Goal: Task Accomplishment & Management: Complete application form

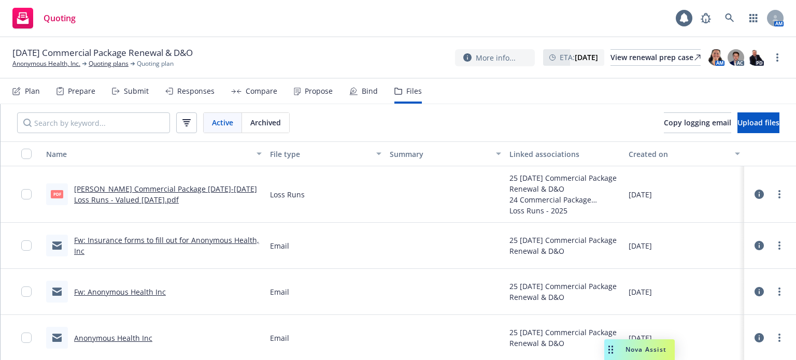
scroll to position [46, 0]
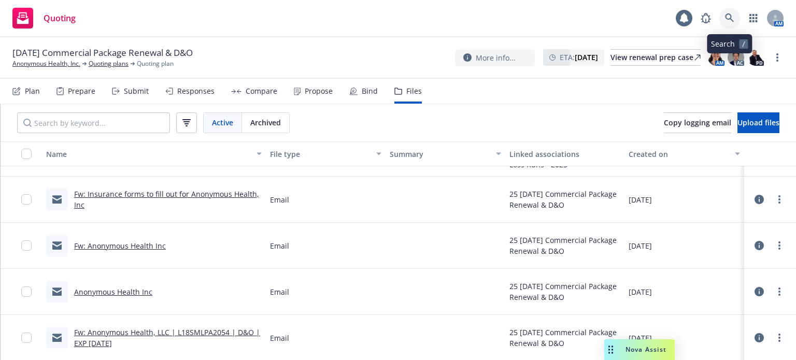
click at [734, 12] on link at bounding box center [730, 18] width 21 height 21
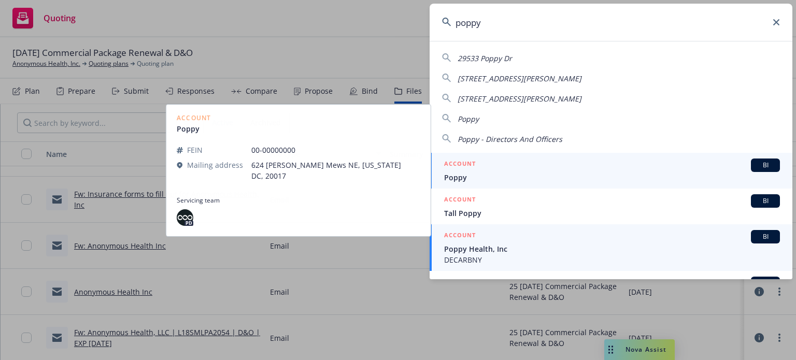
type input "poppy"
click at [495, 244] on span "Poppy Health, Inc" at bounding box center [612, 249] width 336 height 11
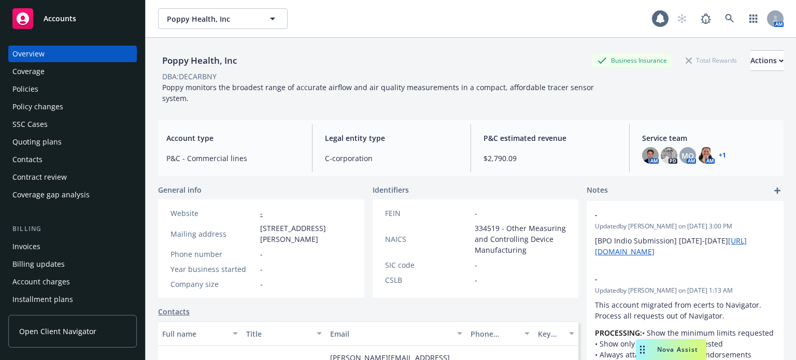
click at [19, 102] on div "Policy changes" at bounding box center [37, 107] width 51 height 17
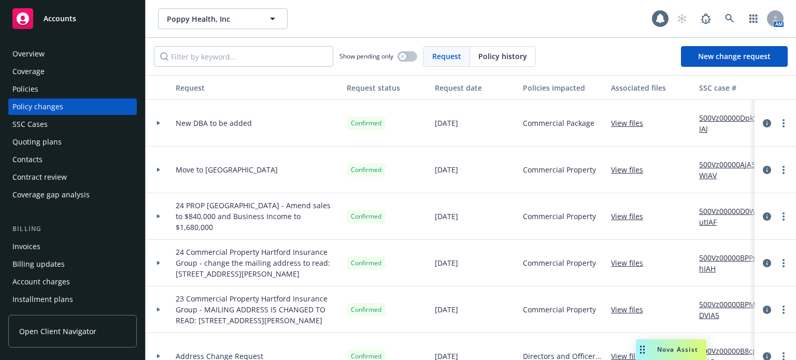
click at [105, 147] on div "Quoting plans" at bounding box center [72, 142] width 120 height 17
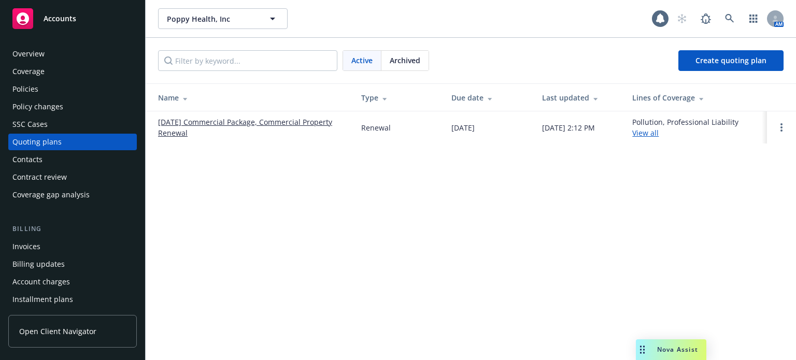
click at [198, 125] on link "[DATE] Commercial Package, Commercial Property Renewal" at bounding box center [251, 128] width 187 height 22
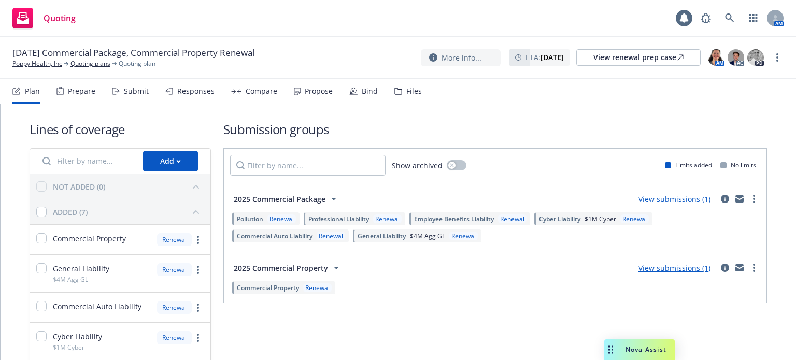
click at [407, 97] on div "Files" at bounding box center [408, 91] width 27 height 25
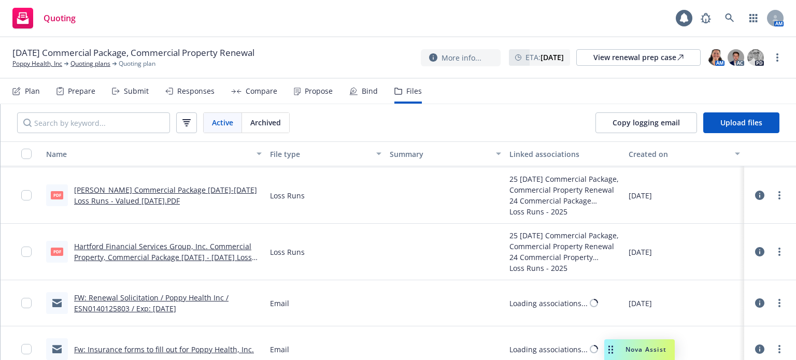
scroll to position [239, 0]
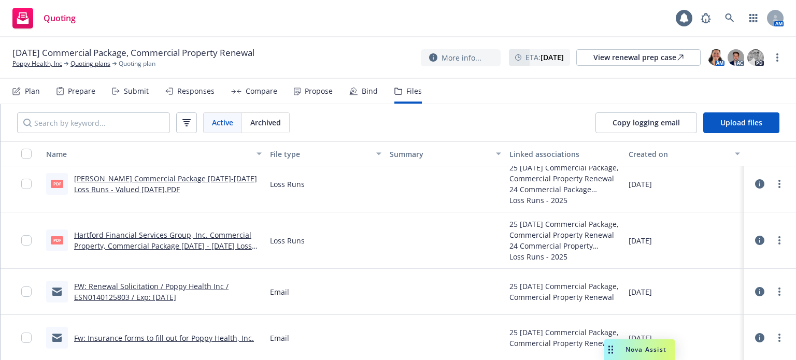
click at [195, 339] on link "Fw: Insurance forms to fill out for Poppy Health, Inc." at bounding box center [164, 338] width 180 height 10
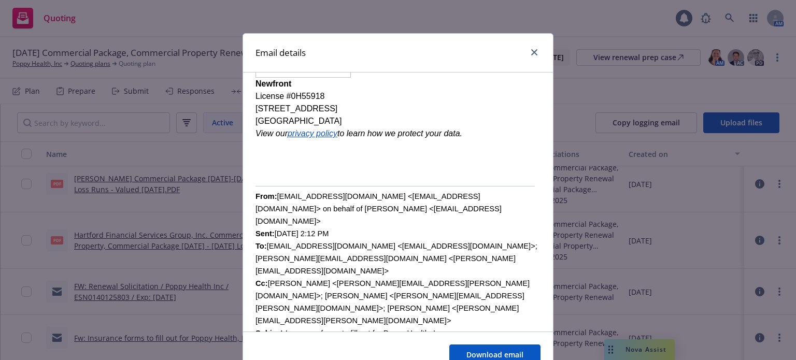
scroll to position [311, 0]
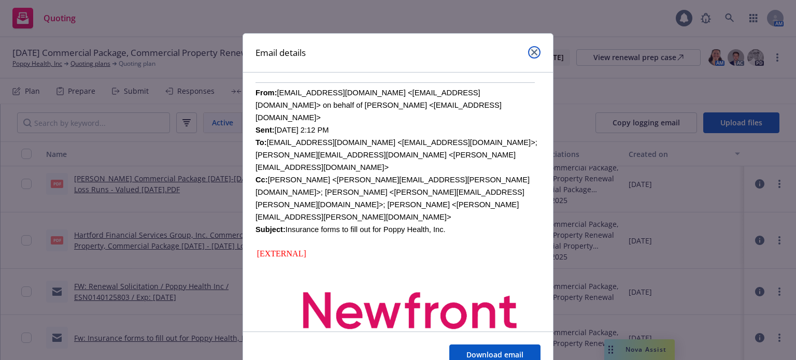
click at [528, 49] on link "close" at bounding box center [534, 52] width 12 height 12
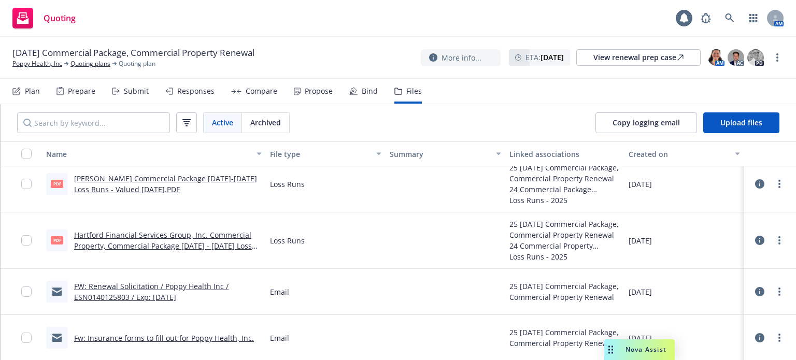
click at [152, 288] on link "FW: Renewal Solicitation / Poppy Health Inc / ESN0140125803 / Exp: [DATE]" at bounding box center [151, 292] width 155 height 21
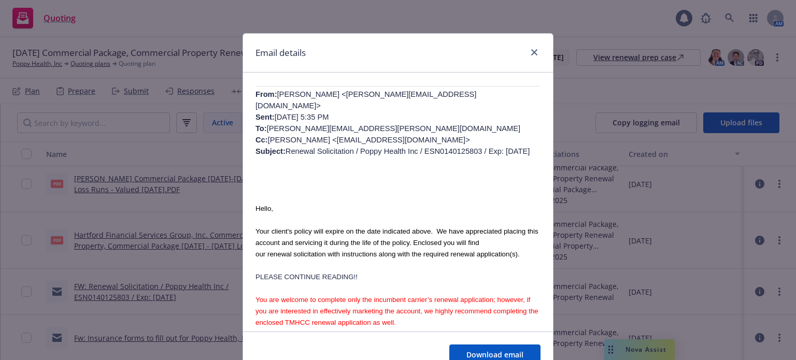
click at [273, 65] on div "Email details" at bounding box center [398, 53] width 310 height 39
click at [534, 58] on link "close" at bounding box center [534, 52] width 12 height 12
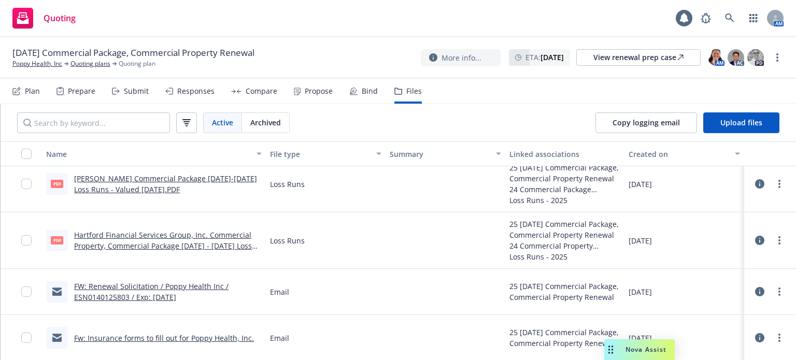
click at [130, 95] on div "Submit" at bounding box center [136, 91] width 25 height 8
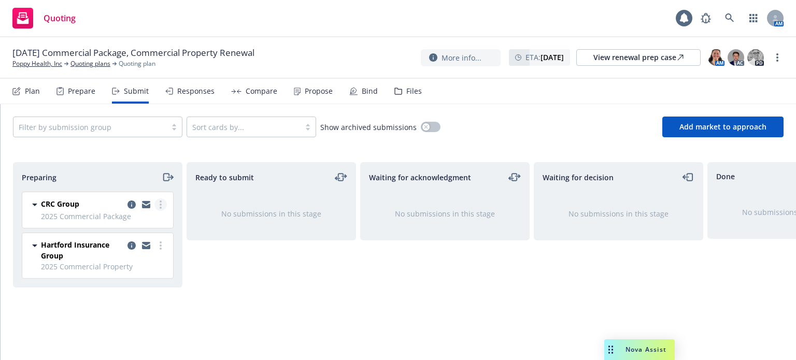
click at [161, 207] on circle "more" at bounding box center [161, 208] width 2 height 2
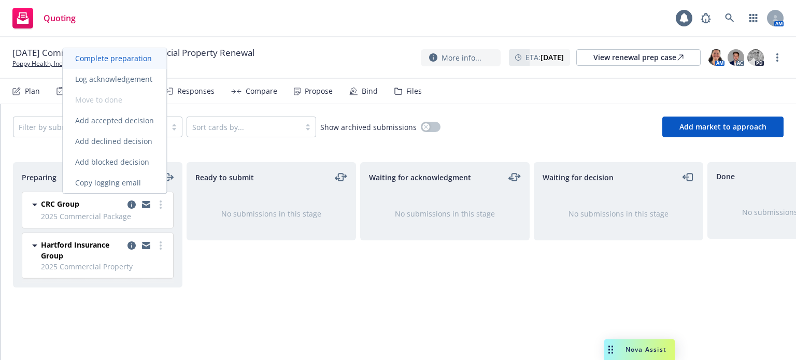
click at [114, 63] on span "Complete preparation" at bounding box center [114, 58] width 102 height 10
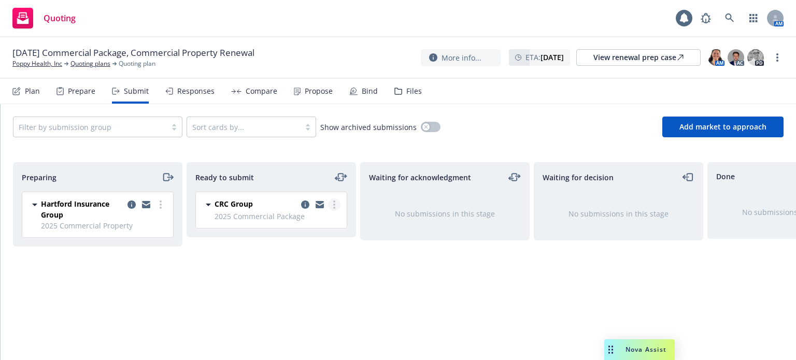
click at [334, 203] on icon "more" at bounding box center [334, 205] width 2 height 8
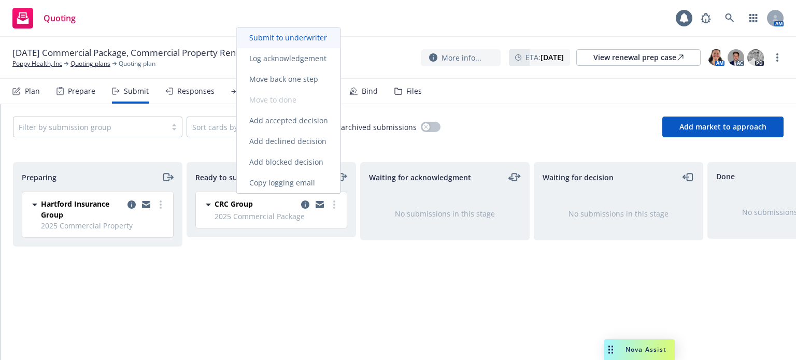
click at [305, 41] on span "Submit to underwriter" at bounding box center [288, 38] width 103 height 10
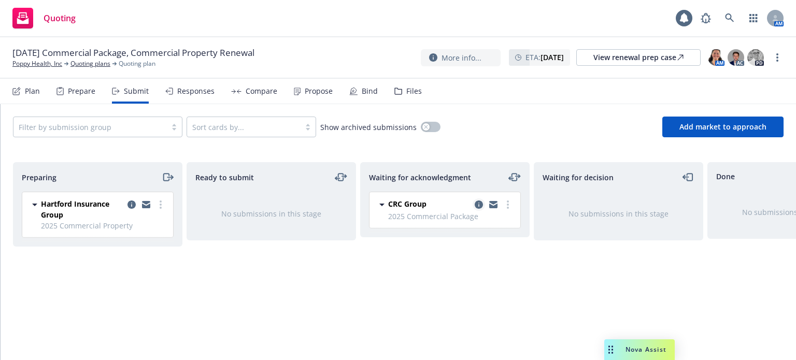
click at [478, 204] on icon "copy logging email" at bounding box center [479, 205] width 8 height 8
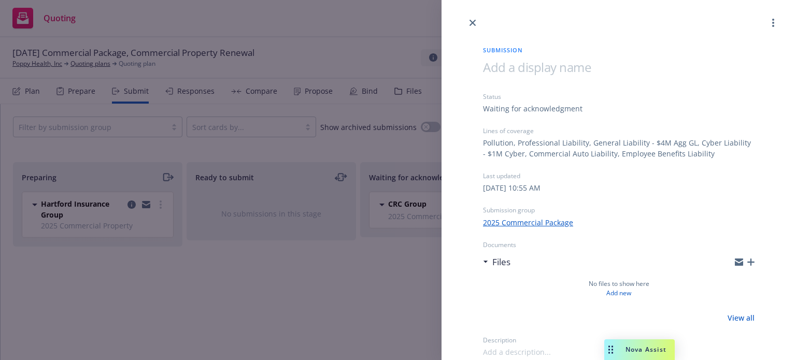
click at [751, 260] on icon "button" at bounding box center [751, 262] width 7 height 7
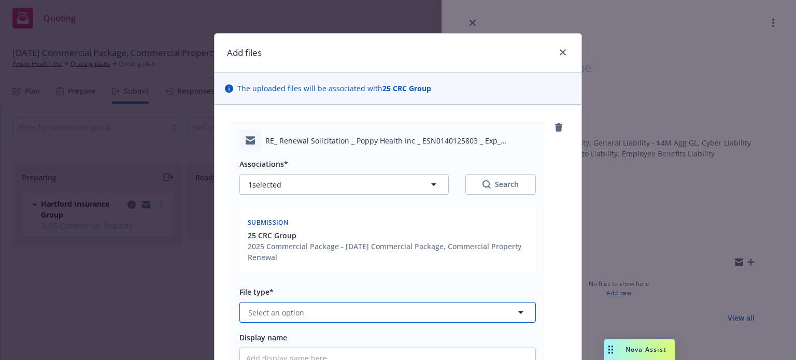
click at [330, 315] on button "Select an option" at bounding box center [388, 312] width 297 height 21
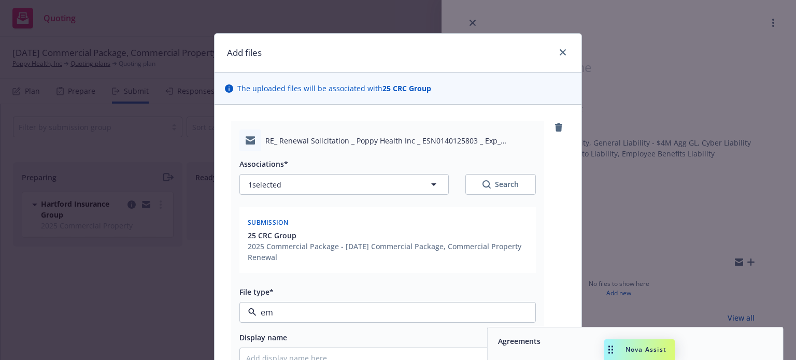
type input "ema"
click at [494, 344] on div "Email" at bounding box center [506, 341] width 25 height 15
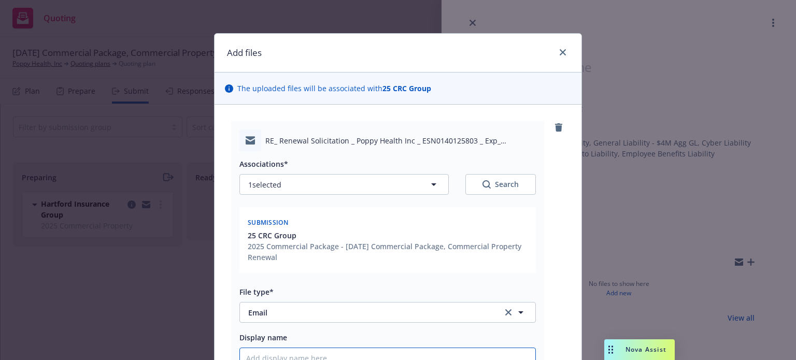
click at [472, 355] on input "Display name" at bounding box center [388, 358] width 296 height 20
type textarea "x"
type input "2"
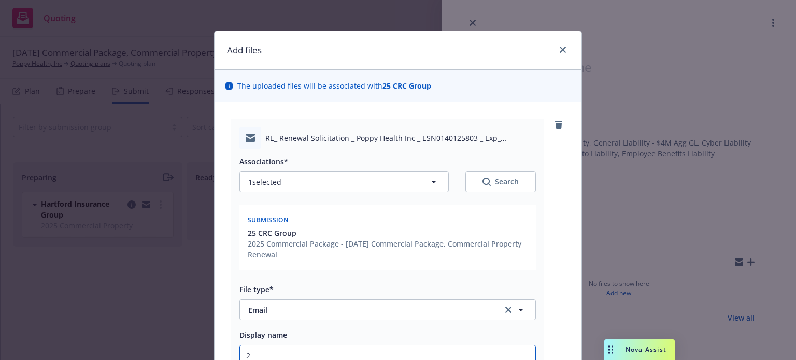
type textarea "x"
type input "25"
type textarea "x"
type input "25-"
type textarea "x"
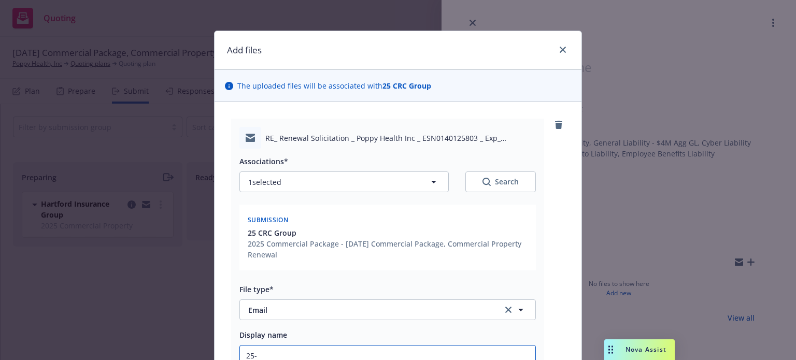
type input "25-2"
type textarea "x"
type input "25-26"
type textarea "x"
type input "25-26"
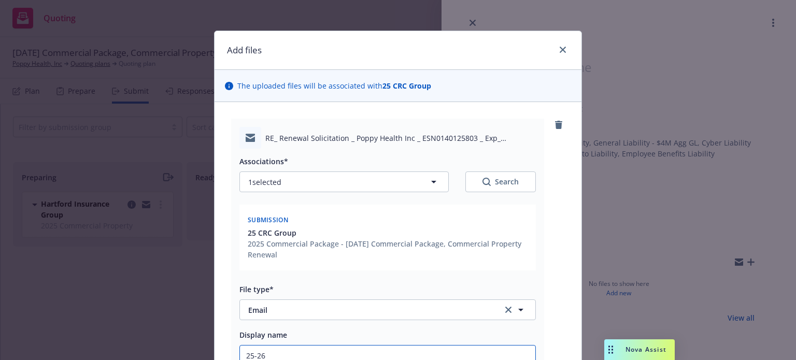
type textarea "x"
type input "25-26 E"
type textarea "x"
type input "25-26"
type textarea "x"
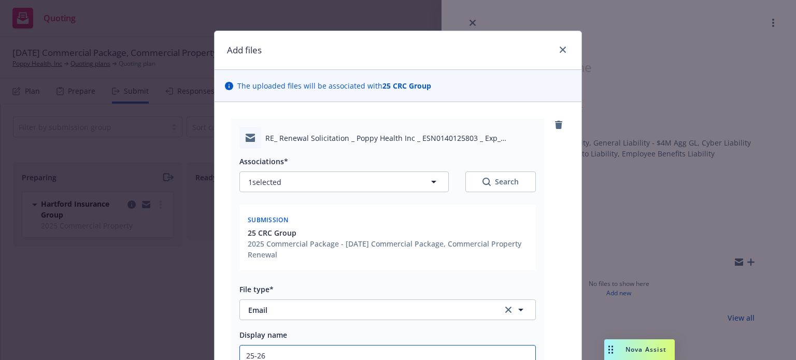
type input "25-26 P"
type textarea "x"
type input "25-26 PC"
type textarea "x"
type input "25-26 PCK"
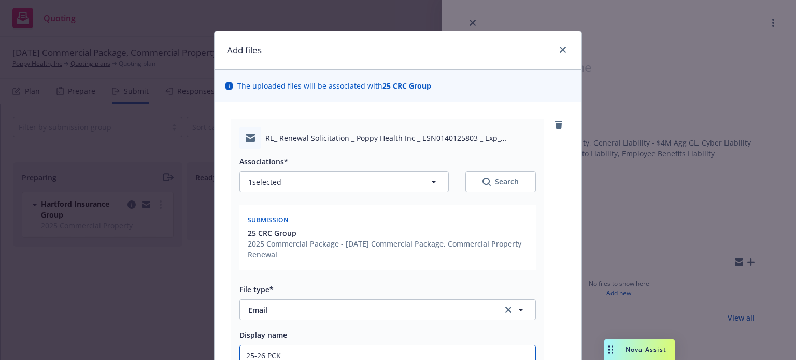
type textarea "x"
type input "25-26 PCKG"
type textarea "x"
type input "25-26 PCKG"
type textarea "x"
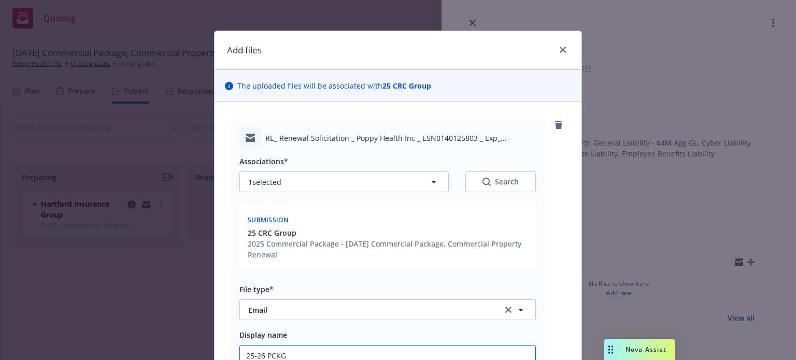
type input "25-26 PCKG s"
type textarea "x"
type input "25-26 PCKG su"
type textarea "x"
type input "25-26 PCKG sub"
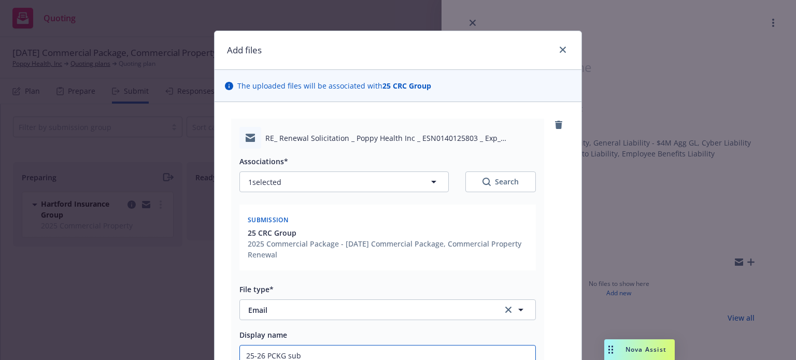
type textarea "x"
type input "25-26 PCKG subm"
type textarea "x"
type input "25-26 PCKG submi"
type textarea "x"
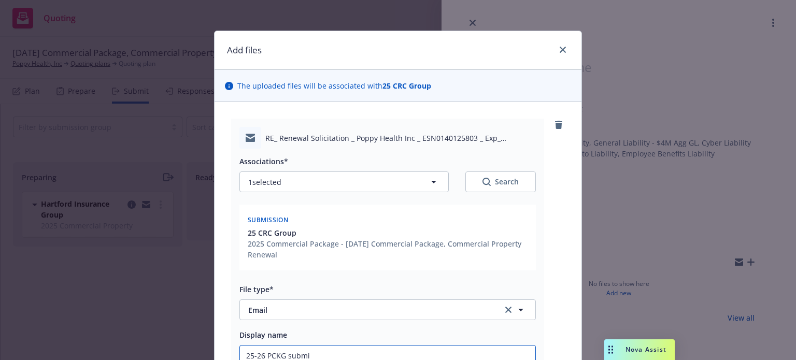
type input "25-26 PCKG submis"
type textarea "x"
type input "25-26 PCKG submiss"
type textarea "x"
type input "25-26 PCKG submissi"
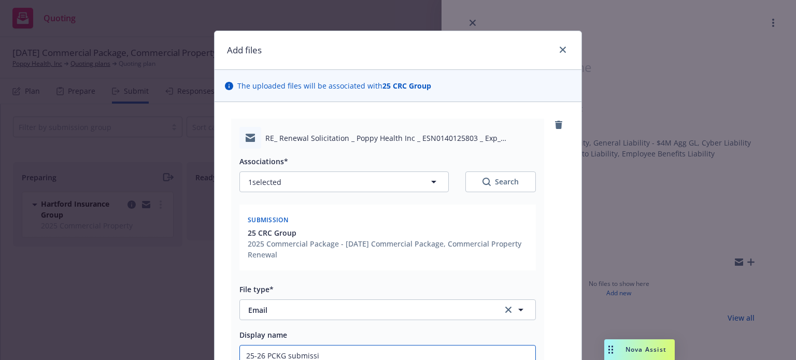
type textarea "x"
type input "25-26 PCKG submissio"
type textarea "x"
type input "25-26 PCKG submission"
type textarea "x"
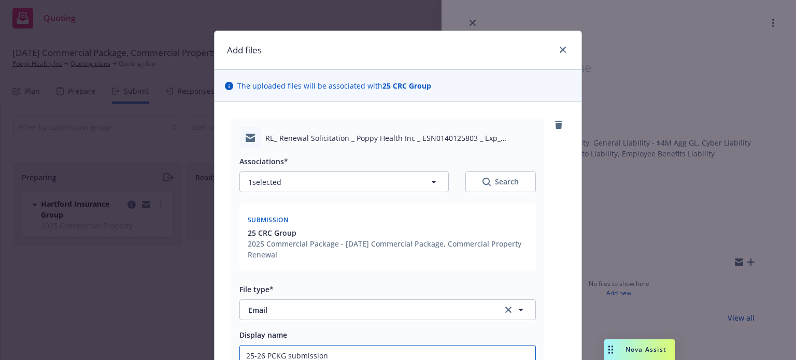
type input "25-26 PCKG submission"
type textarea "x"
type input "25-26 PCKG submission E"
type textarea "x"
type input "25-26 PCKG submission EM"
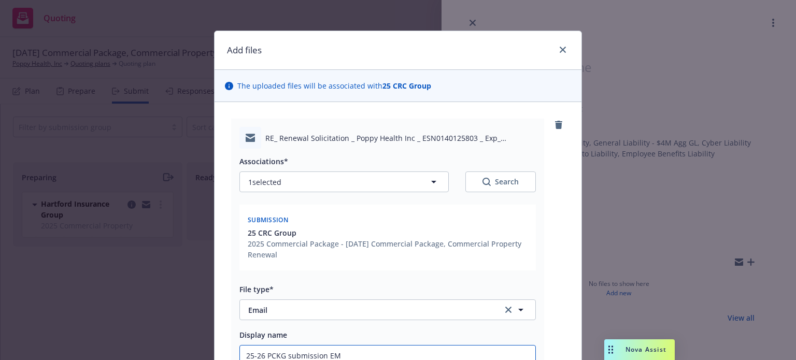
type textarea "x"
type input "25-26 PCKG submission EM"
type textarea "x"
type input "25-26 PCKG submission EM t"
type textarea "x"
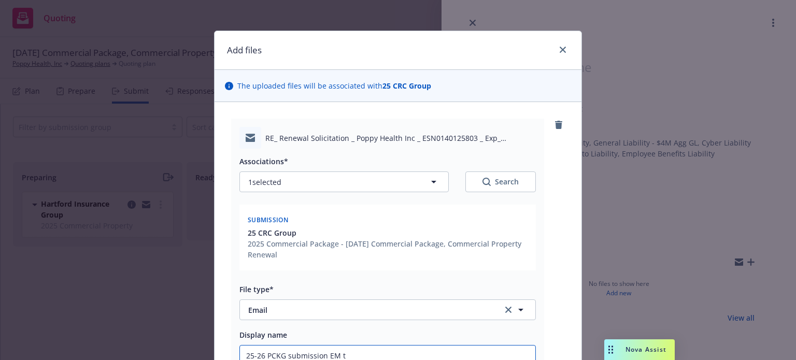
type input "25-26 PCKG submission EM to"
type textarea "x"
type input "25-26 PCKG submission EM to"
type textarea "x"
type input "25-26 PCKG submission EM to C"
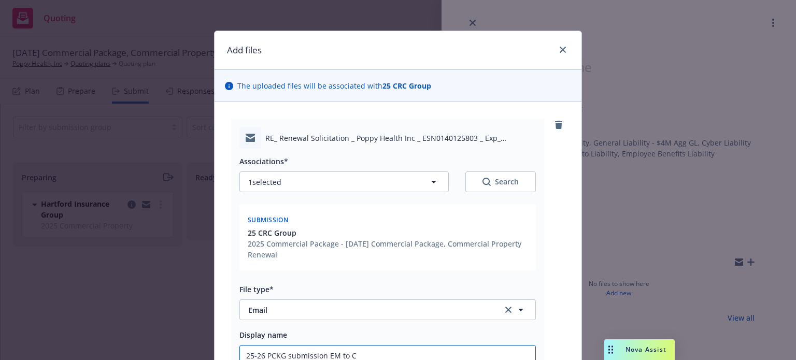
type textarea "x"
type input "25-26 PCKG submission EM to CR"
type textarea "x"
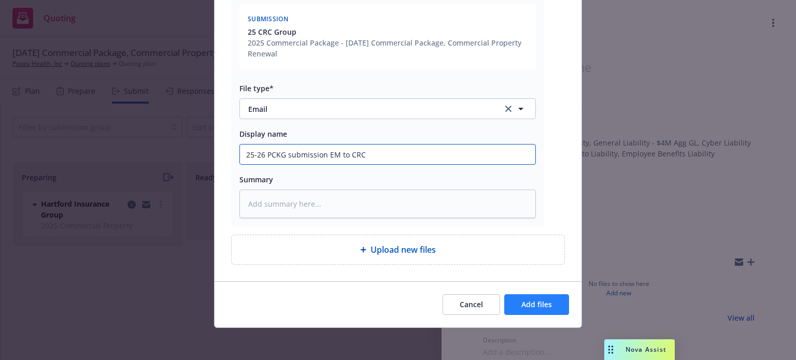
type input "25-26 PCKG submission EM to CRC"
click at [536, 295] on button "Add files" at bounding box center [537, 305] width 65 height 21
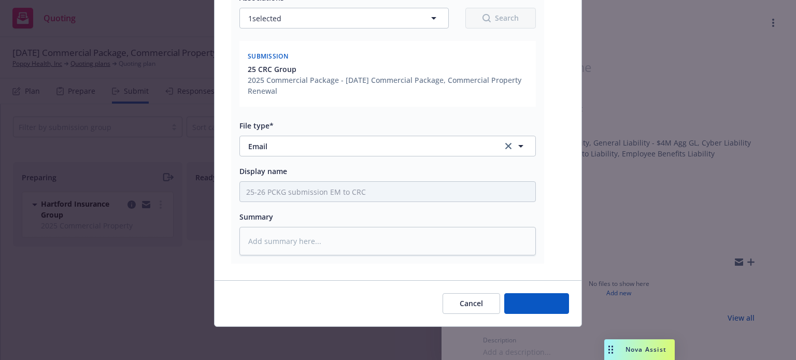
scroll to position [166, 0]
type textarea "x"
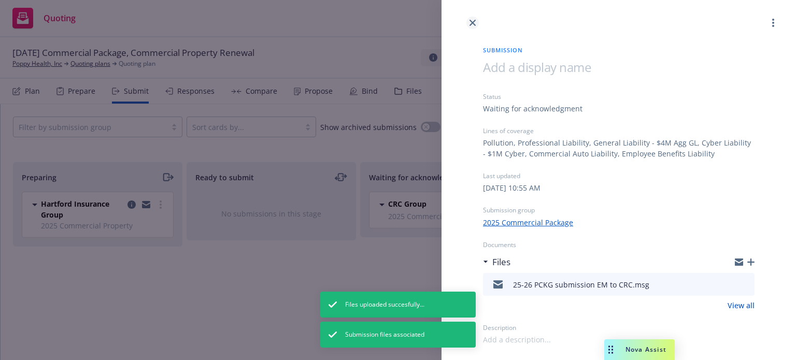
click at [472, 23] on icon "close" at bounding box center [473, 23] width 6 height 6
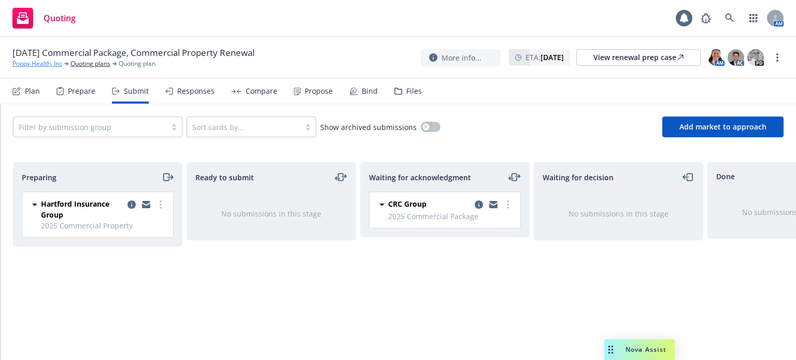
click at [60, 62] on link "Poppy Health, Inc" at bounding box center [37, 63] width 50 height 9
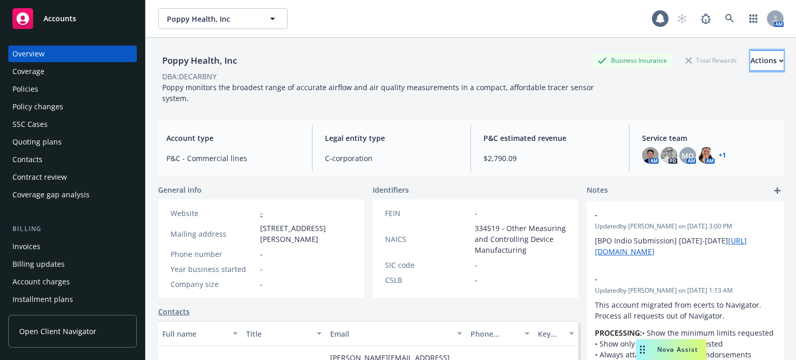
click at [751, 63] on div "Actions" at bounding box center [767, 61] width 33 height 20
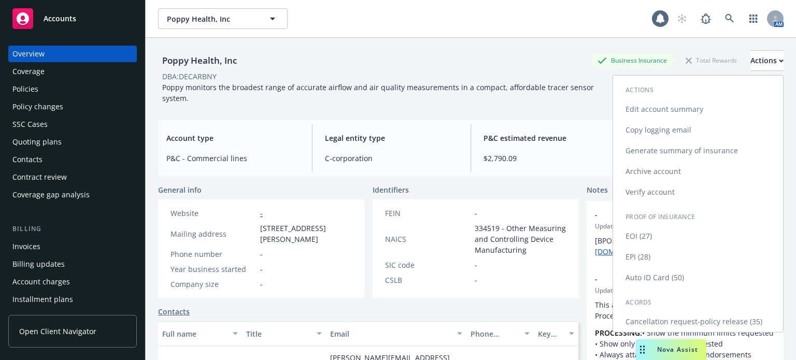
click at [696, 107] on link "Edit account summary" at bounding box center [698, 109] width 170 height 21
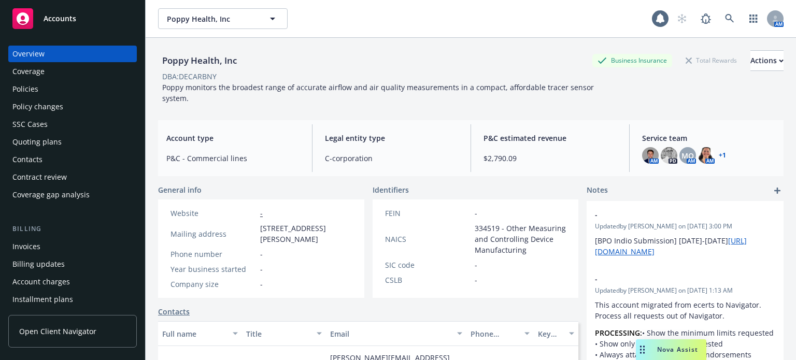
select select "US"
select select "C-corporation"
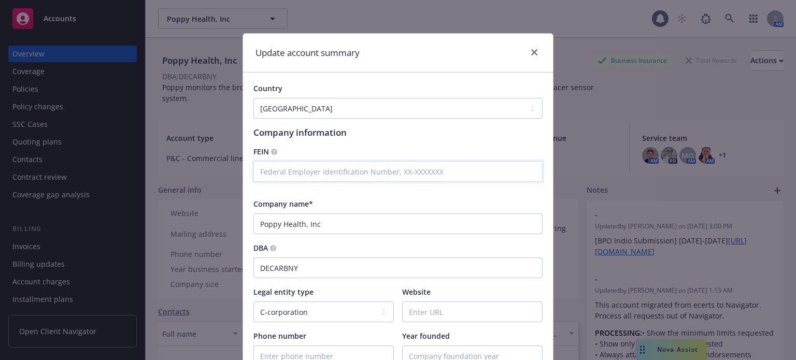
click at [346, 179] on input "text" at bounding box center [398, 171] width 289 height 21
paste input "85-0860276"
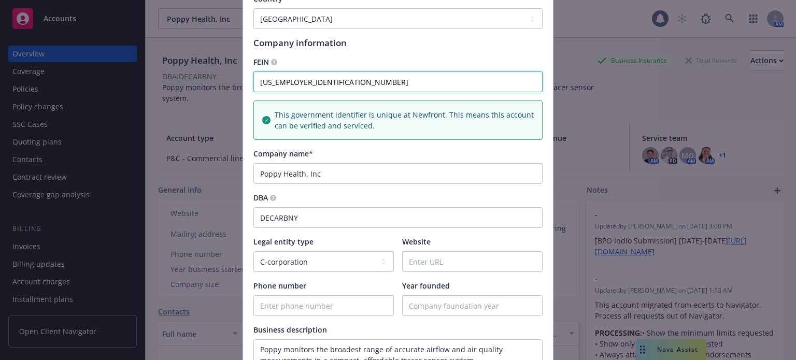
scroll to position [104, 0]
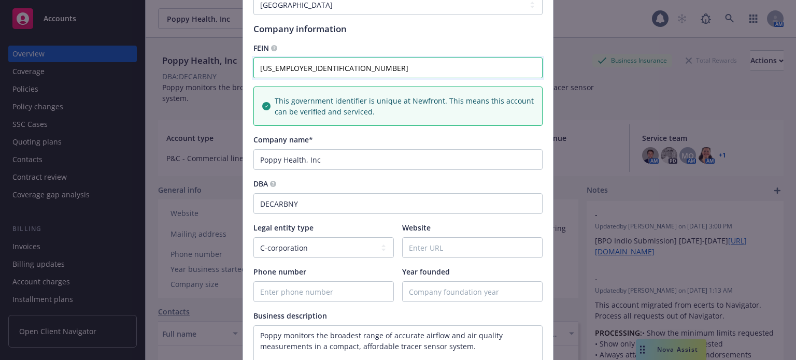
type input "85-0860276"
drag, startPoint x: 318, startPoint y: 163, endPoint x: 214, endPoint y: 150, distance: 105.0
click at [214, 150] on div "Update account summary Country Afghanistan Albania Algeria American Samoa Andor…" at bounding box center [398, 180] width 796 height 360
click at [427, 244] on input "Website" at bounding box center [472, 248] width 139 height 20
paste input "https://www.poppy.com/"
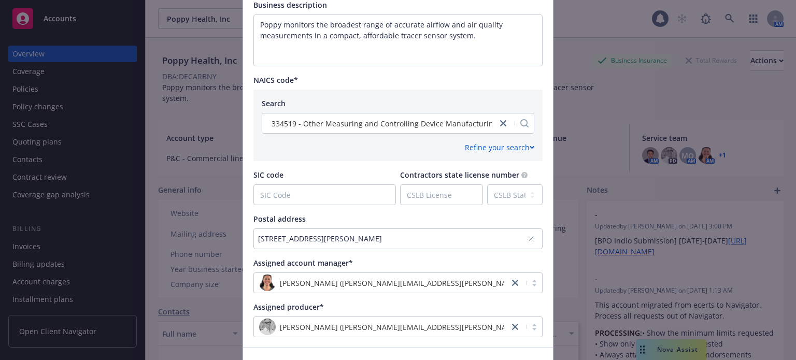
scroll to position [481, 0]
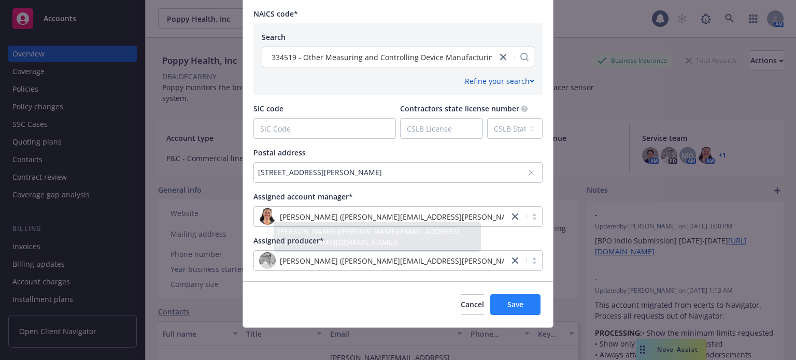
type input "https://www.poppy.com/"
click at [511, 304] on span "Save" at bounding box center [516, 305] width 16 height 10
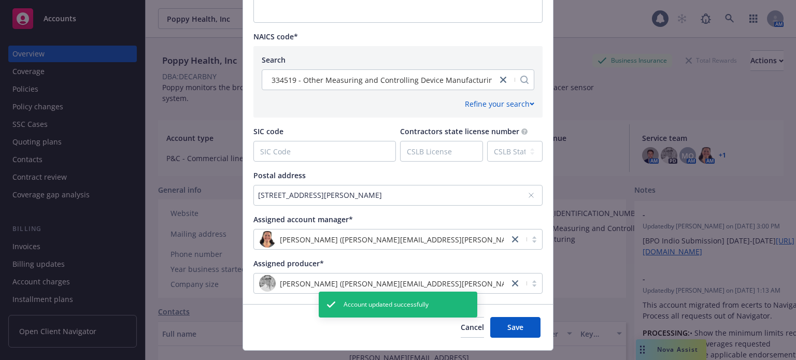
scroll to position [0, 0]
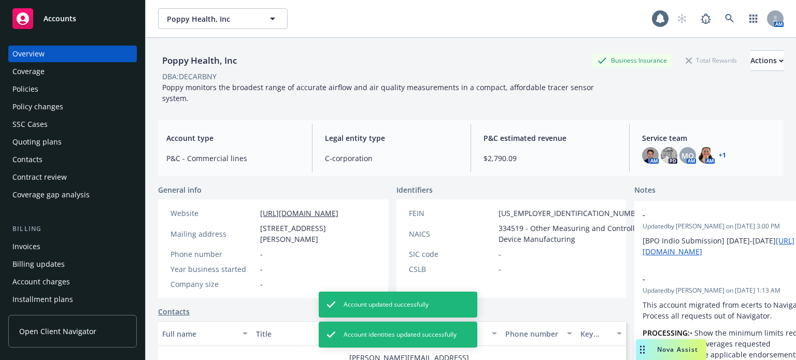
click at [49, 92] on div "Policies" at bounding box center [72, 89] width 120 height 17
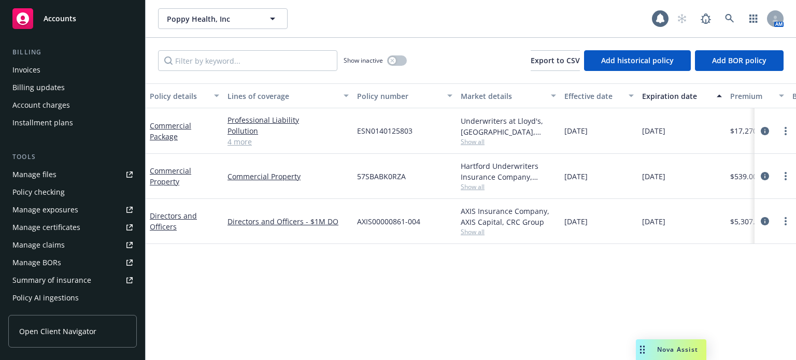
scroll to position [207, 0]
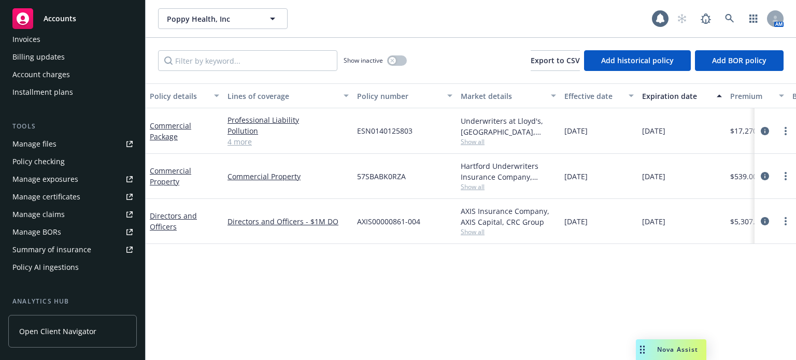
click at [55, 145] on link "Manage files" at bounding box center [72, 144] width 129 height 17
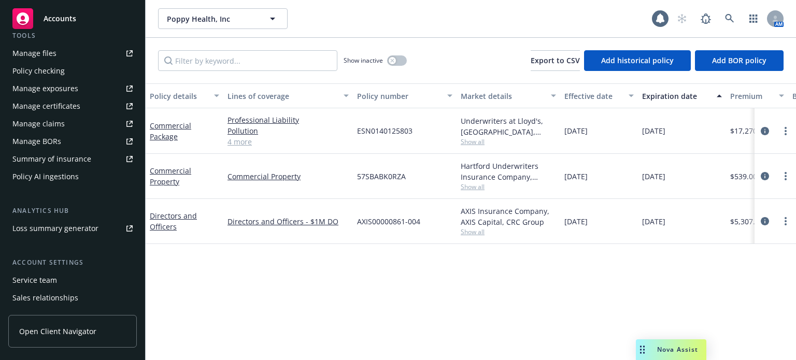
scroll to position [311, 0]
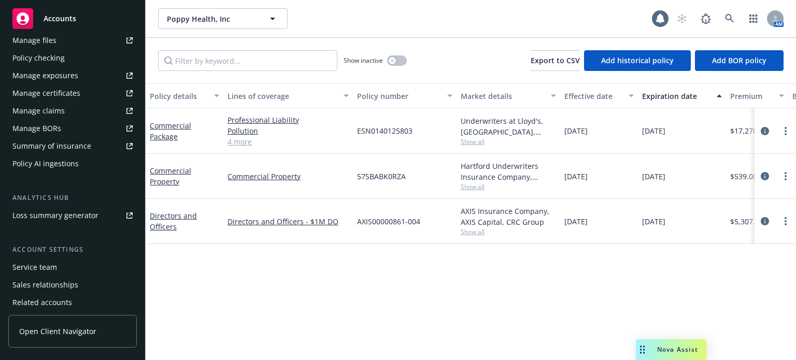
click at [38, 268] on div "Service team" at bounding box center [34, 267] width 45 height 17
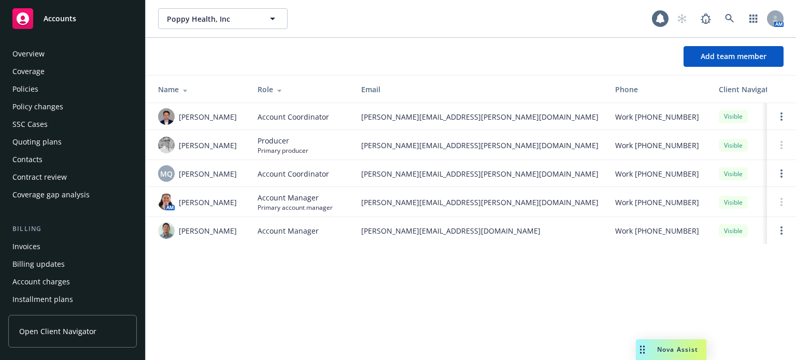
click at [32, 89] on div "Policies" at bounding box center [25, 89] width 26 height 17
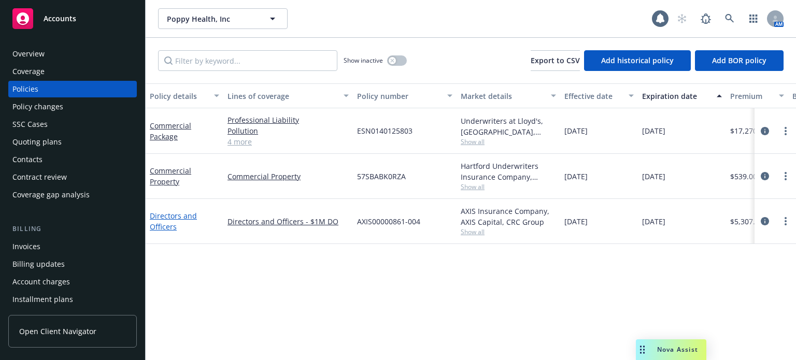
click at [172, 226] on link "Directors and Officers" at bounding box center [173, 221] width 47 height 21
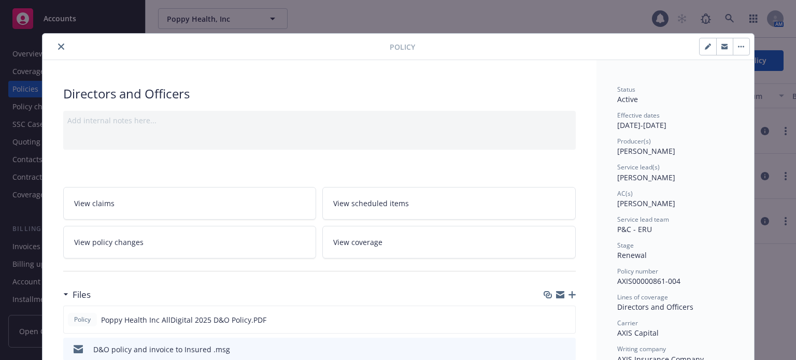
click at [55, 47] on button "close" at bounding box center [61, 46] width 12 height 12
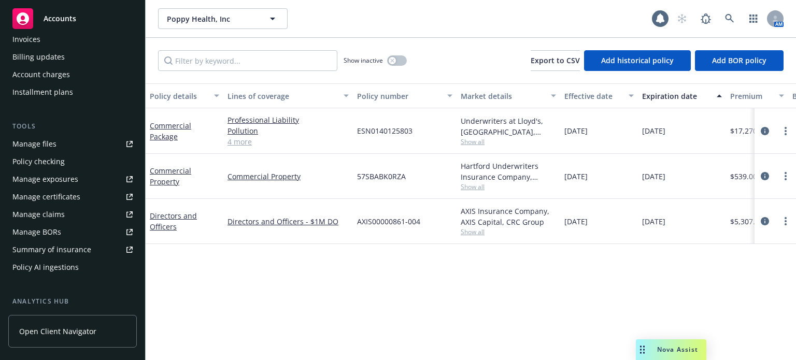
scroll to position [350, 0]
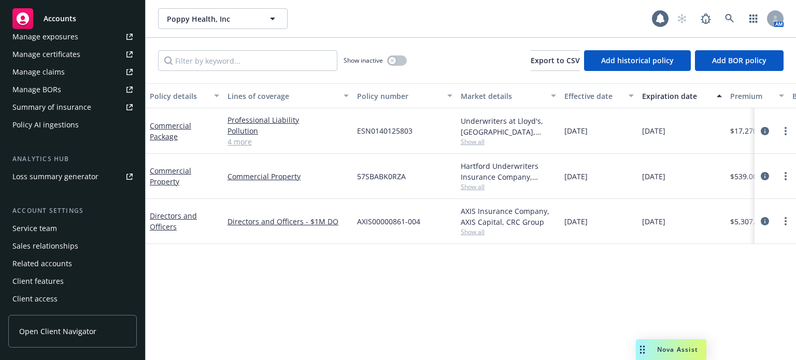
click at [53, 229] on div "Service team" at bounding box center [34, 228] width 45 height 17
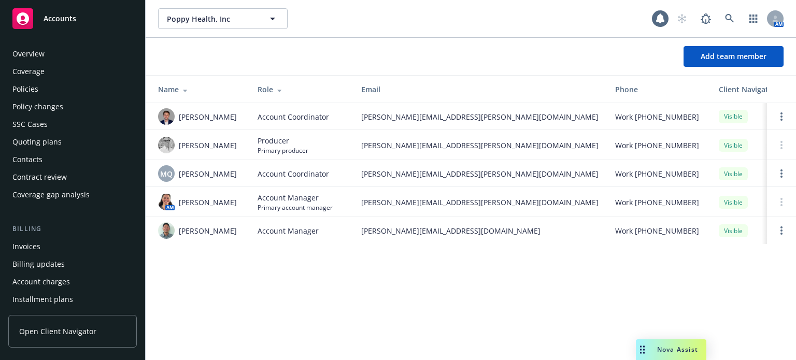
scroll to position [350, 0]
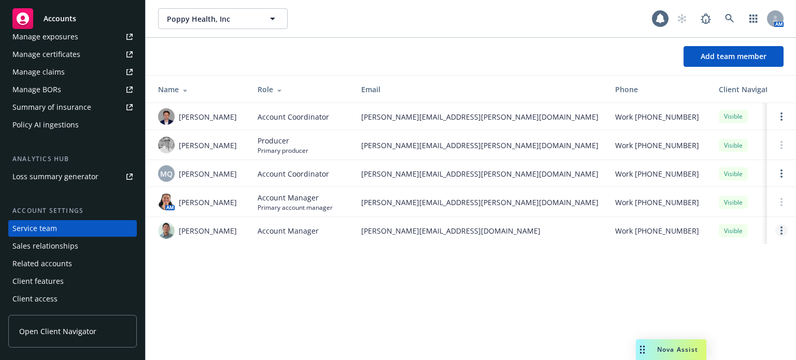
click at [781, 235] on circle "Open options" at bounding box center [782, 234] width 2 height 2
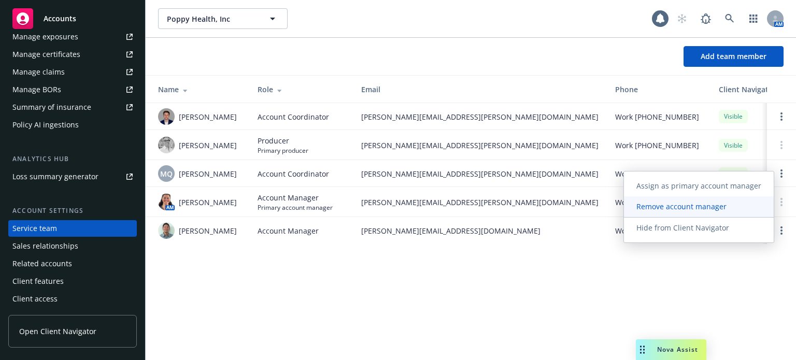
click at [706, 205] on span "Remove account manager" at bounding box center [681, 207] width 115 height 10
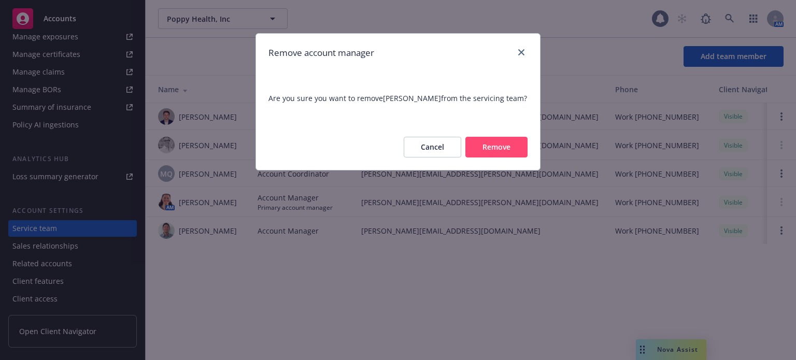
click at [488, 147] on button "Remove" at bounding box center [497, 147] width 62 height 21
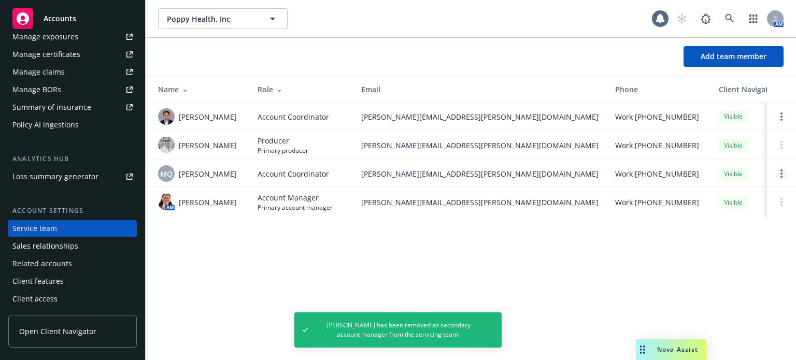
click at [781, 175] on circle "Open options" at bounding box center [782, 174] width 2 height 2
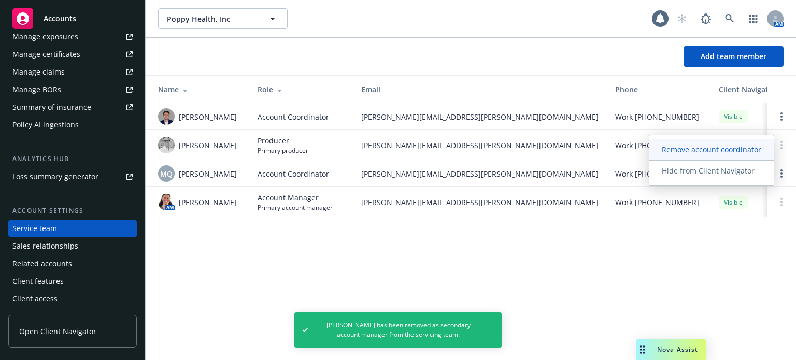
click at [672, 153] on span "Remove account coordinator" at bounding box center [712, 150] width 124 height 10
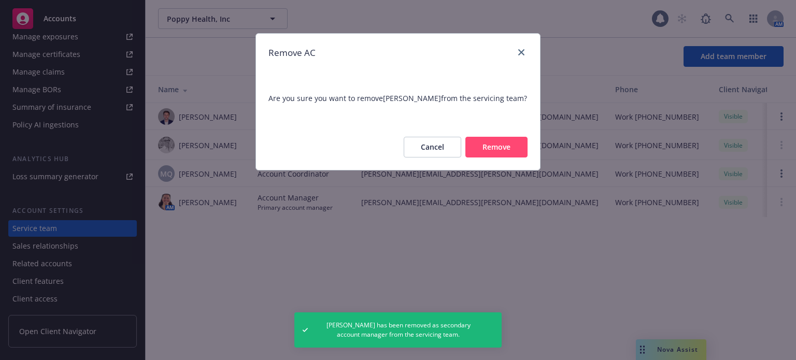
click at [513, 151] on button "Remove" at bounding box center [497, 147] width 62 height 21
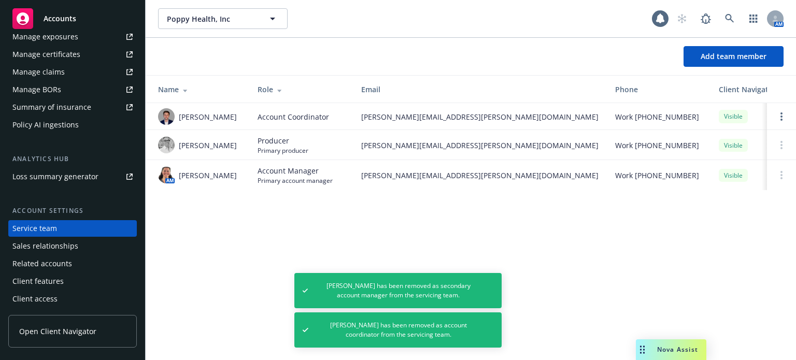
scroll to position [0, 0]
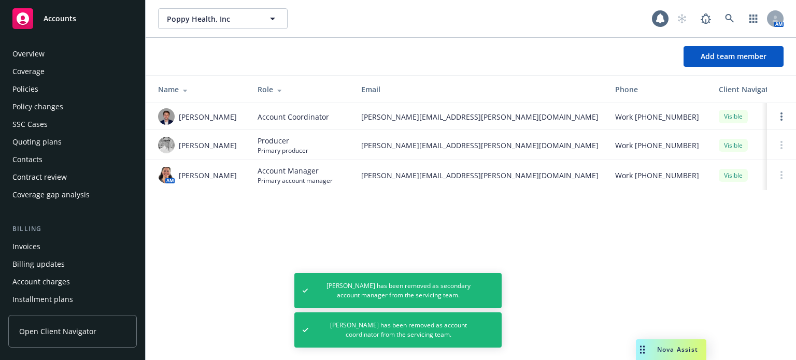
click at [62, 95] on div "Policies" at bounding box center [72, 89] width 120 height 17
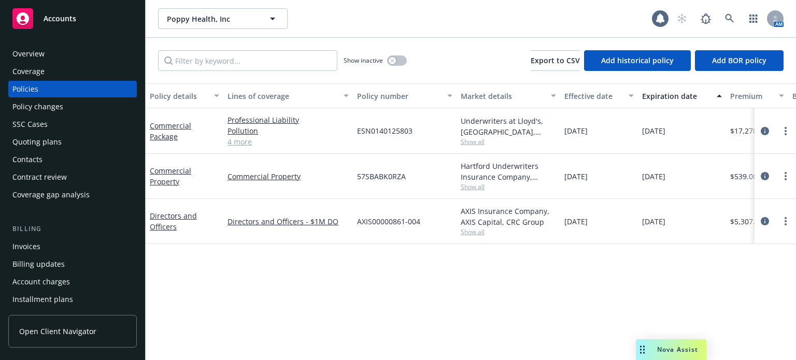
click at [60, 53] on div "Overview" at bounding box center [72, 54] width 120 height 17
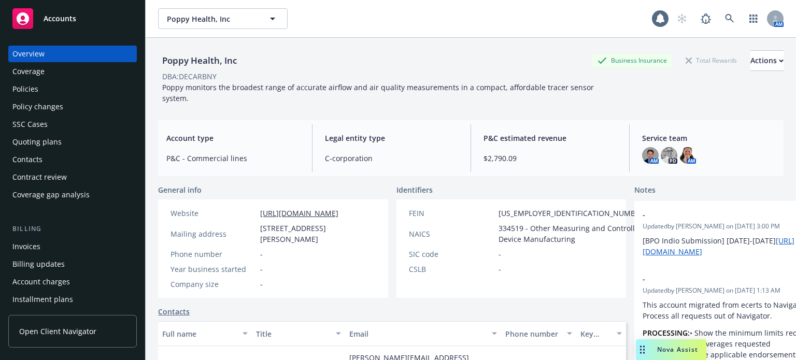
click at [46, 95] on div "Policies" at bounding box center [72, 89] width 120 height 17
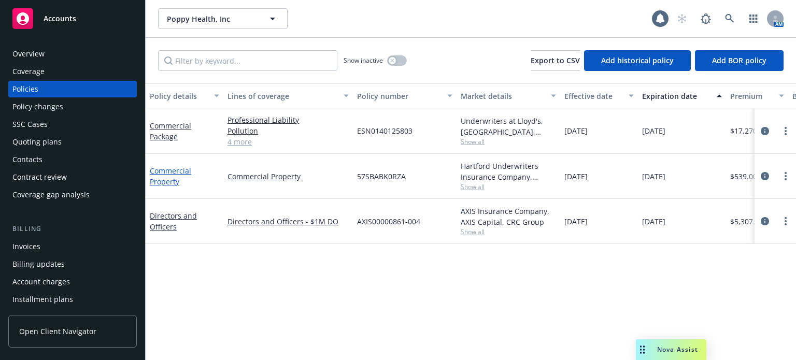
click at [157, 177] on link "Commercial Property" at bounding box center [170, 176] width 41 height 21
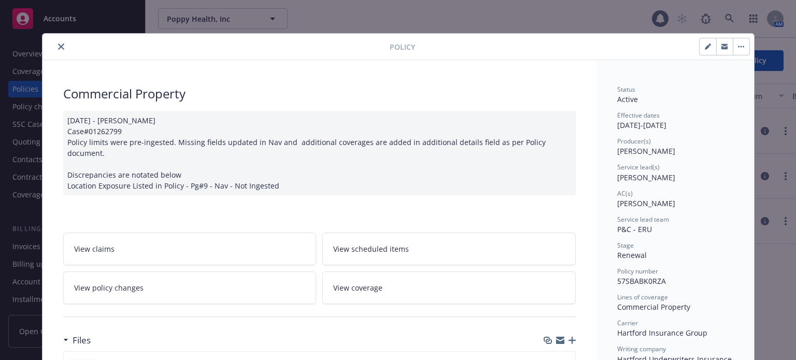
click at [564, 360] on icon "preview file" at bounding box center [565, 364] width 9 height 7
click at [58, 44] on icon "close" at bounding box center [61, 47] width 6 height 6
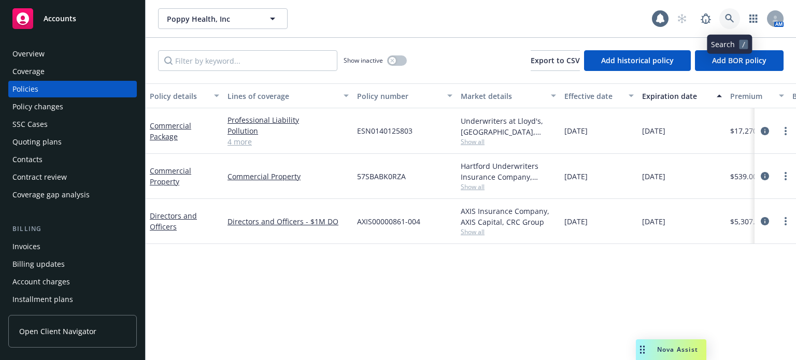
click at [728, 19] on icon at bounding box center [729, 18] width 9 height 9
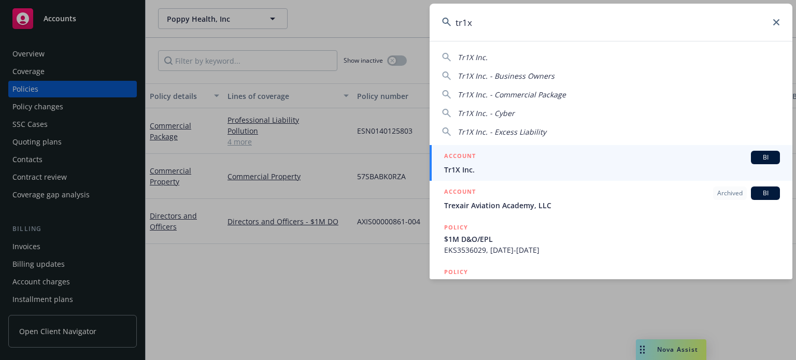
type input "tr1x"
click at [535, 159] on div "ACCOUNT BI" at bounding box center [612, 157] width 336 height 13
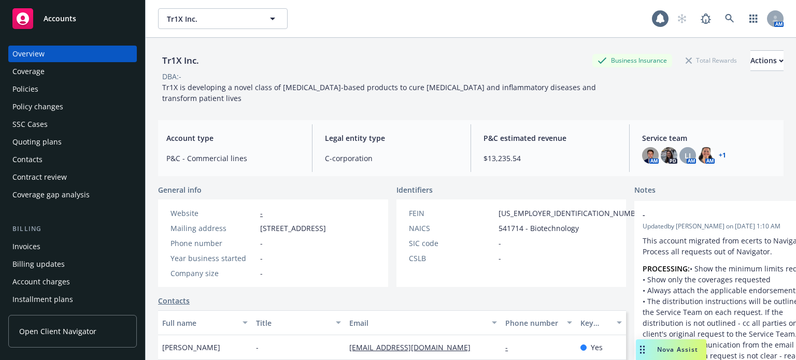
click at [51, 163] on div "Contacts" at bounding box center [72, 159] width 120 height 17
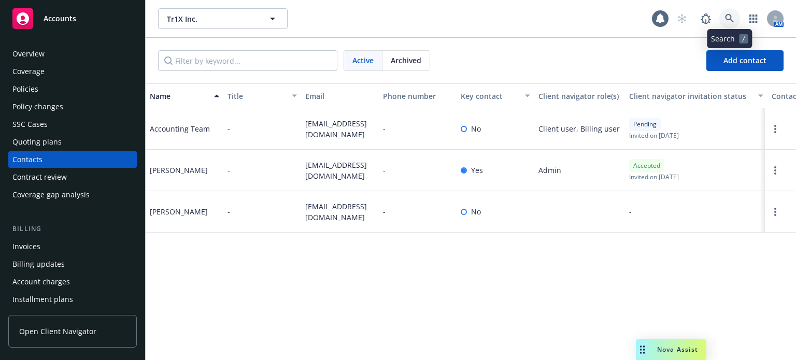
click at [732, 18] on icon at bounding box center [729, 18] width 9 height 9
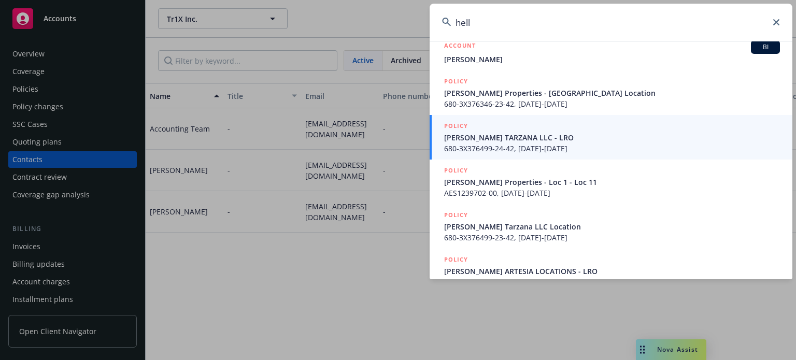
scroll to position [274, 0]
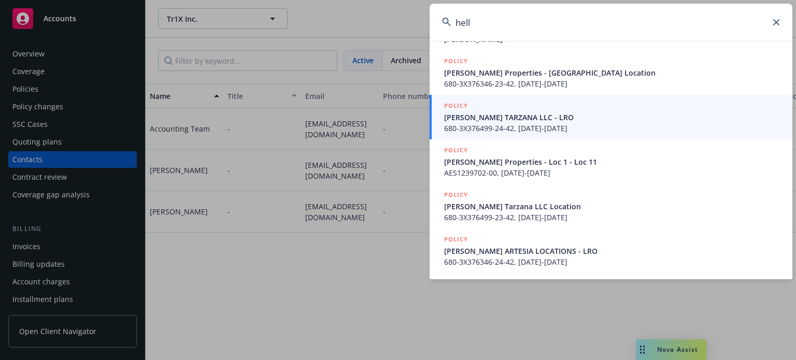
type input "hell"
drag, startPoint x: 307, startPoint y: 299, endPoint x: 340, endPoint y: 306, distance: 33.5
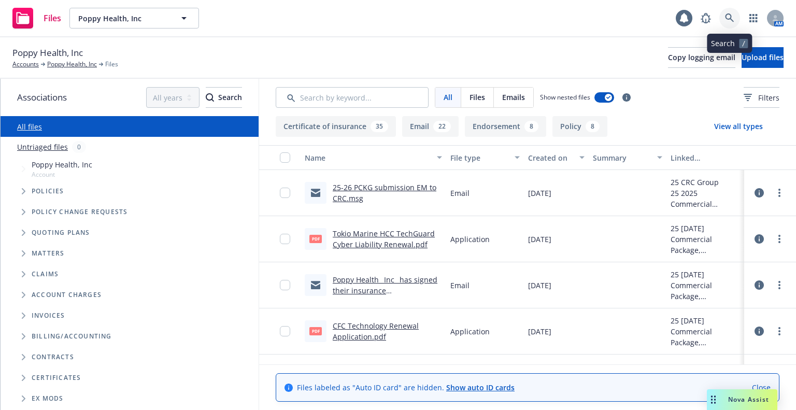
click at [732, 17] on icon at bounding box center [729, 17] width 9 height 9
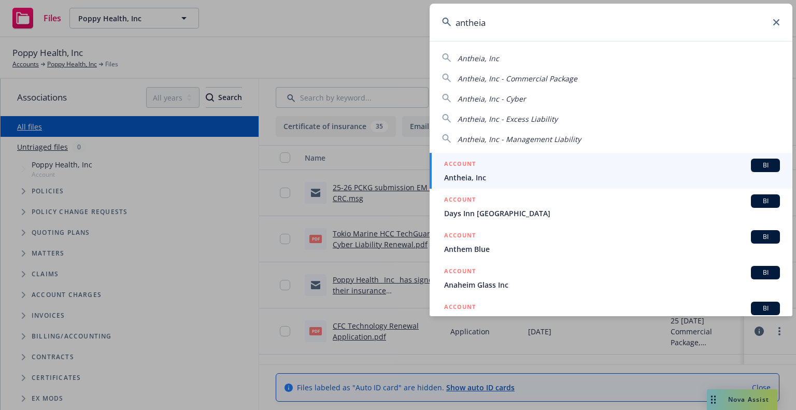
type input "antheia"
click at [481, 170] on div "ACCOUNT BI" at bounding box center [612, 165] width 336 height 13
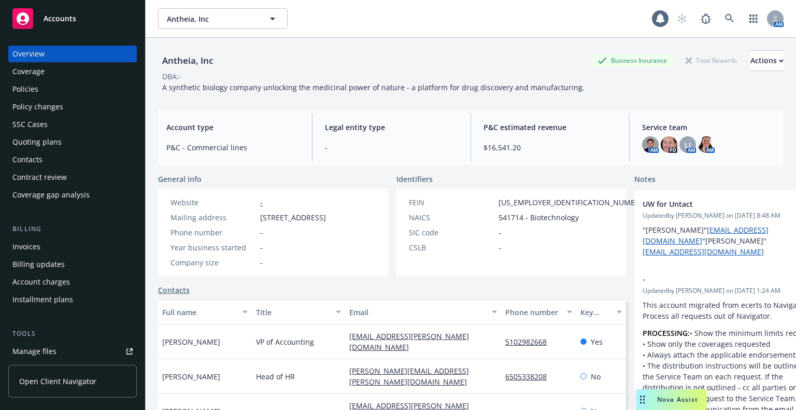
click at [64, 86] on div "Policies" at bounding box center [72, 89] width 120 height 17
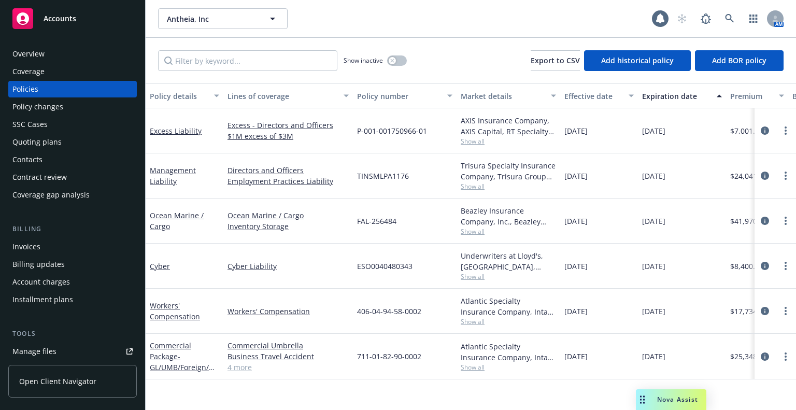
click at [95, 107] on div "Policy changes" at bounding box center [72, 107] width 120 height 17
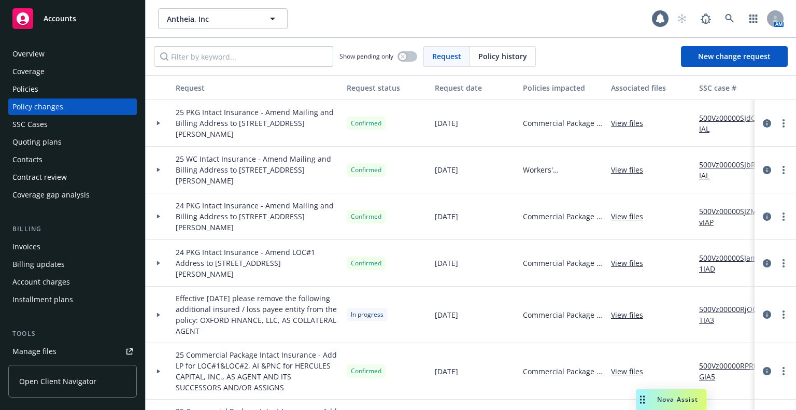
click at [639, 125] on link "View files" at bounding box center [631, 123] width 40 height 11
click at [713, 119] on link "500Vz00000SJdC1IAL" at bounding box center [734, 124] width 69 height 22
click at [724, 165] on link "500Vz00000SJbRzIAL" at bounding box center [734, 170] width 69 height 22
click at [716, 210] on link "500Vz00000SJZMvIAP" at bounding box center [734, 217] width 69 height 22
click at [718, 305] on link "500Vz00000RjOGTIA3" at bounding box center [734, 315] width 69 height 22
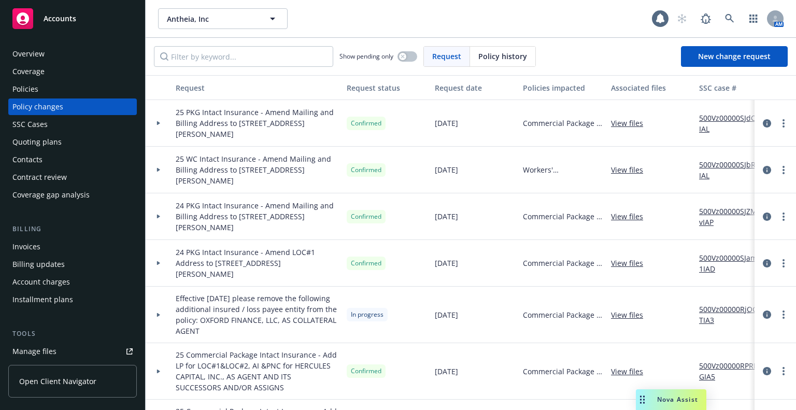
click at [62, 92] on div "Policies" at bounding box center [72, 89] width 120 height 17
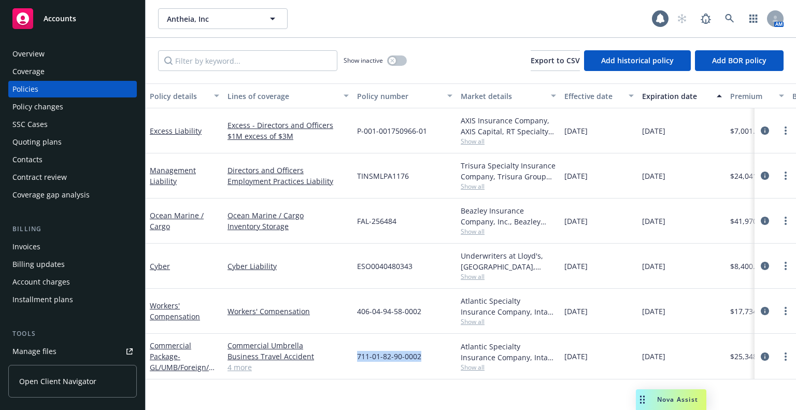
drag, startPoint x: 425, startPoint y: 359, endPoint x: 357, endPoint y: 356, distance: 68.5
click at [357, 356] on div "711-01-82-90-0002" at bounding box center [405, 357] width 104 height 46
copy span "711-01-82-90-0002"
click at [87, 103] on div "Policy changes" at bounding box center [72, 107] width 120 height 17
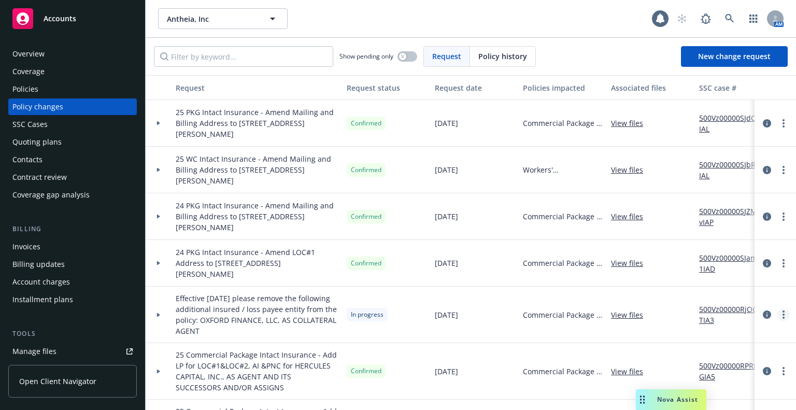
click at [783, 315] on circle "more" at bounding box center [784, 315] width 2 height 2
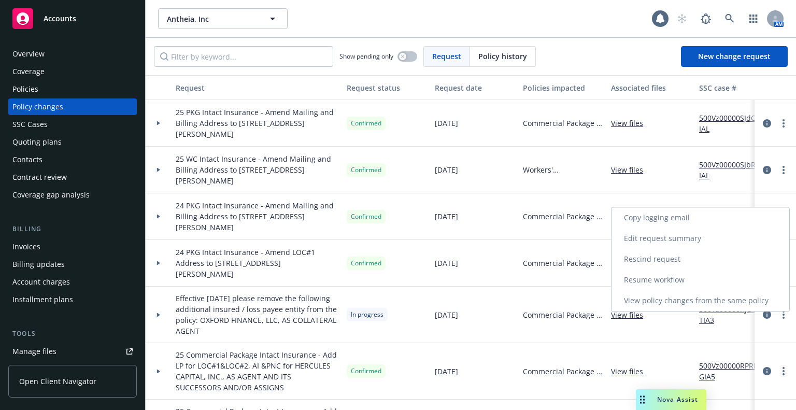
click at [705, 279] on link "Resume workflow" at bounding box center [701, 280] width 178 height 21
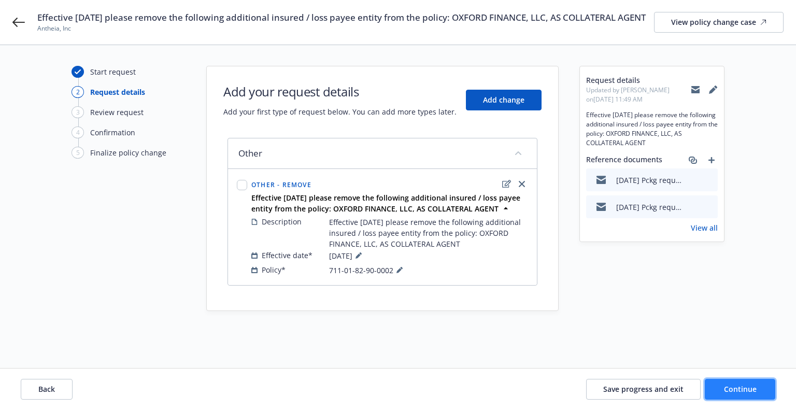
click at [724, 386] on span "Continue" at bounding box center [740, 389] width 33 height 10
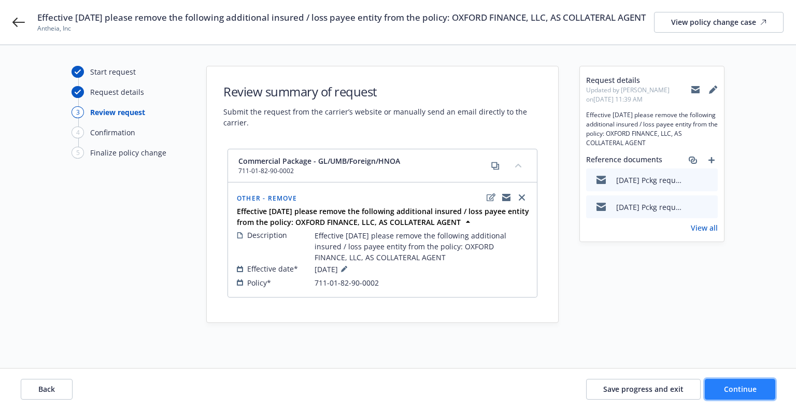
click at [724, 386] on span "Continue" at bounding box center [740, 389] width 33 height 10
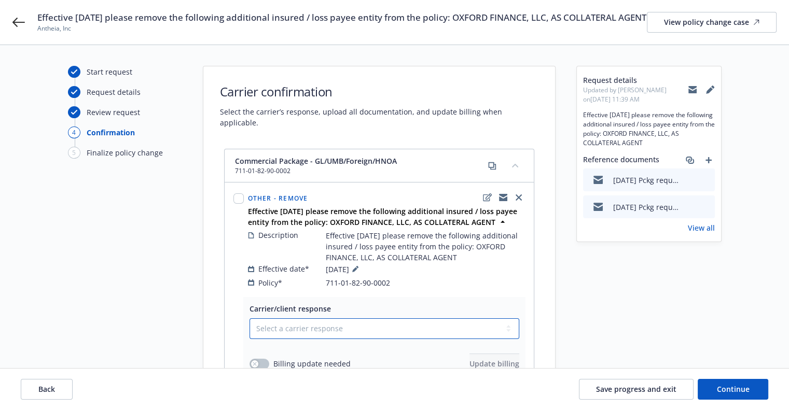
click at [450, 333] on select "Select a carrier response Accepted Accepted with revision No endorsement needed…" at bounding box center [384, 328] width 270 height 21
select select "ACCEPTED"
click at [249, 319] on select "Select a carrier response Accepted Accepted with revision No endorsement needed…" at bounding box center [384, 328] width 270 height 21
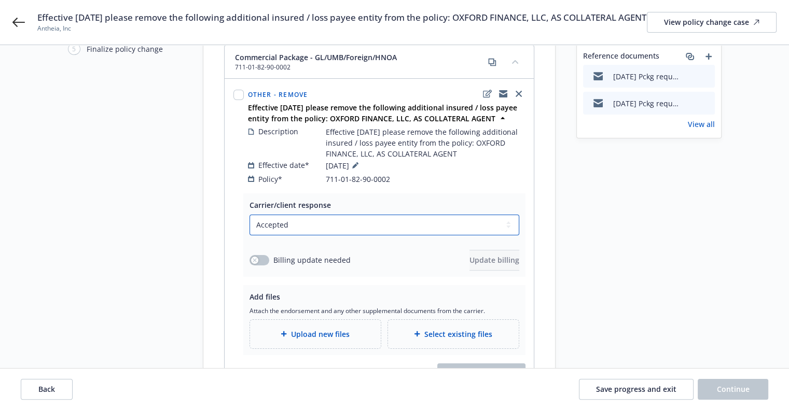
scroll to position [175, 0]
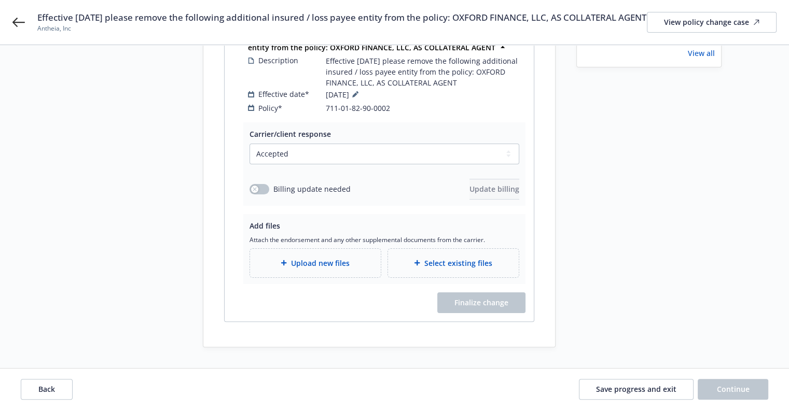
click at [336, 262] on span "Upload new files" at bounding box center [320, 263] width 59 height 11
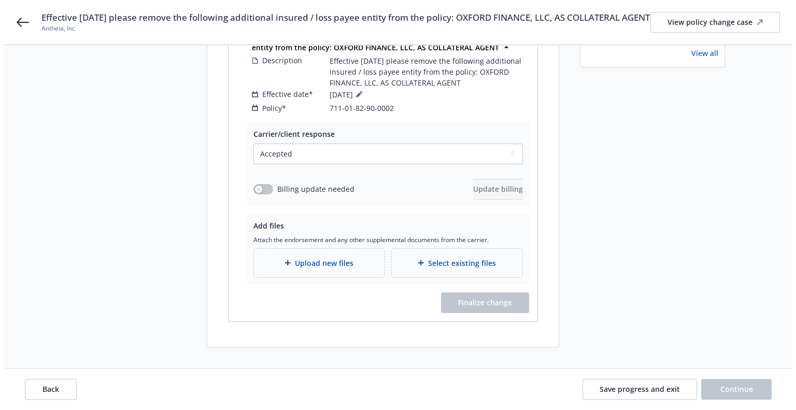
scroll to position [162, 0]
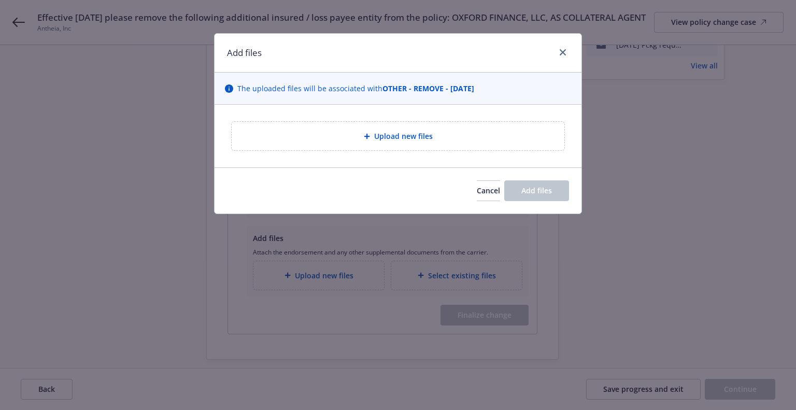
click at [295, 134] on div "Upload new files" at bounding box center [398, 136] width 316 height 12
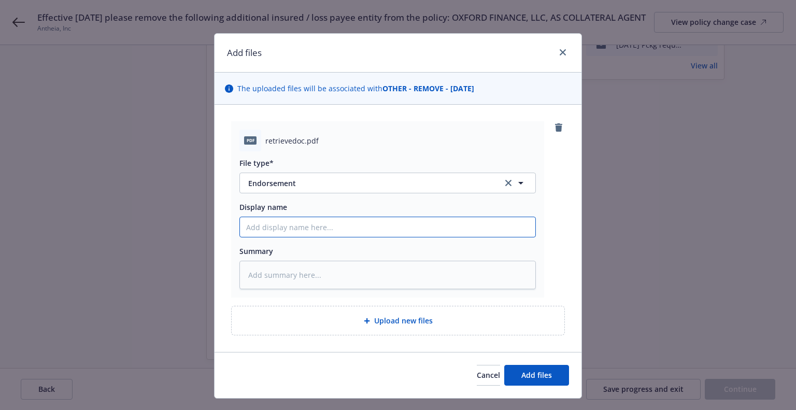
click at [342, 227] on input "Display name" at bounding box center [388, 227] width 296 height 20
type textarea "x"
type input "9"
type textarea "x"
type input "9/"
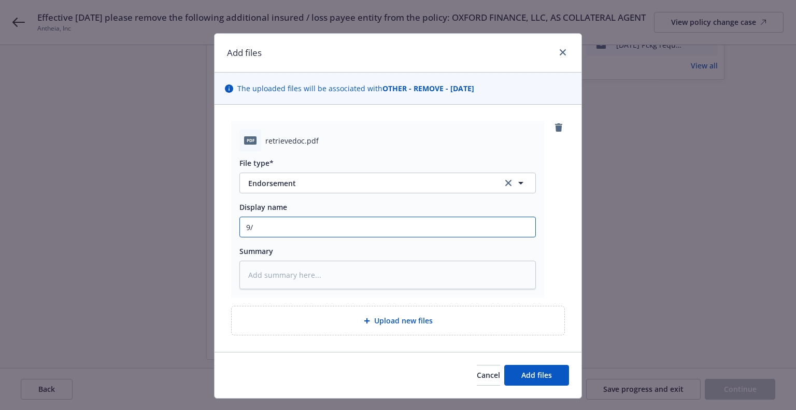
type textarea "x"
type input "9/4"
type textarea "x"
type input "9/"
type textarea "x"
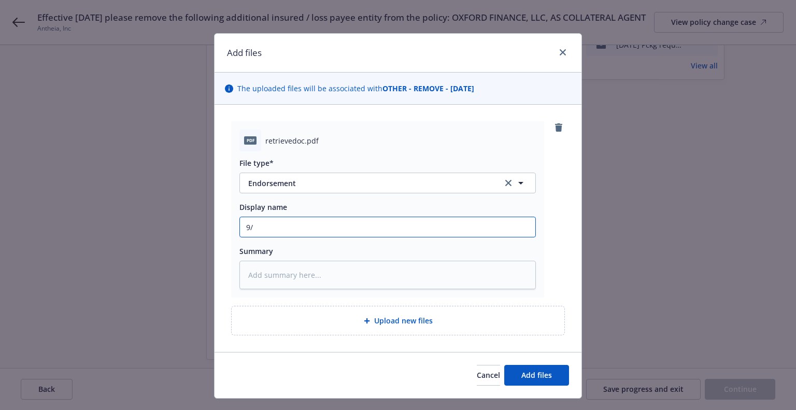
type input "9/5"
type textarea "x"
type input "9/5/"
type textarea "x"
type input "9/5/2"
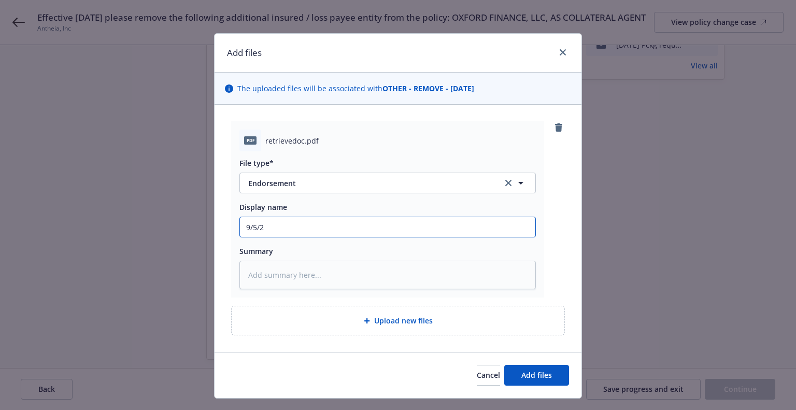
type textarea "x"
type input "9/5/20"
type textarea "x"
type input "9/5/202"
type textarea "x"
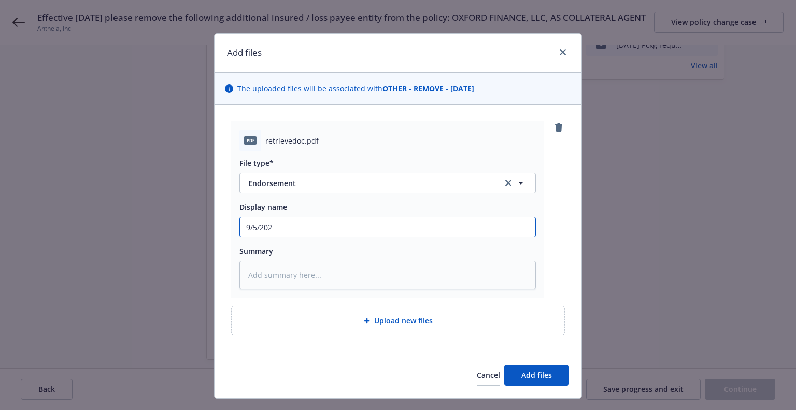
type input "9/5/2024"
type textarea "x"
type input "9/5/202"
type textarea "x"
type input "9/5/2025"
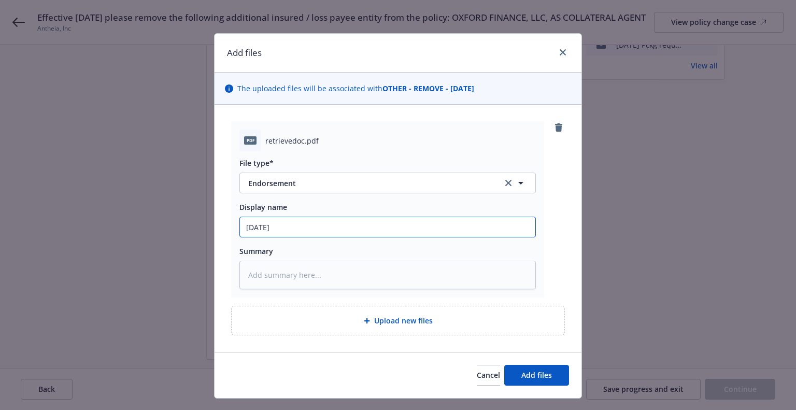
type textarea "x"
type input "9/5/2025"
type textarea "x"
type input "9/5/2025 P"
type textarea "x"
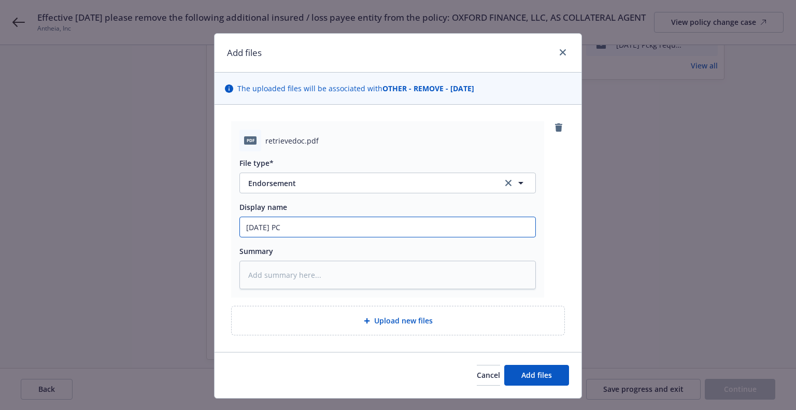
type input "9/5/2025 PCK"
type textarea "x"
type input "9/5/2025 PCKG"
type textarea "x"
type input "9/5/2025 PCKG O"
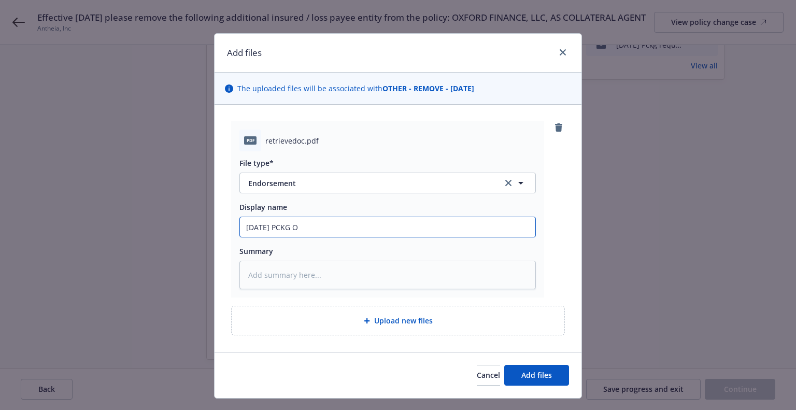
type textarea "x"
type input "9/5/2025 PCKG Oc"
type textarea "x"
type input "9/5/2025 PCKG O"
type textarea "x"
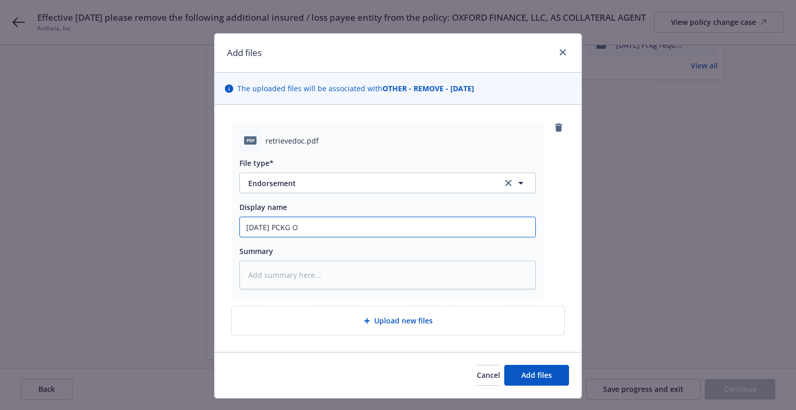
type input "9/5/2025 PCKG Ox"
type textarea "x"
type input "9/5/2025 PCKG Oxfo"
type textarea "x"
type input "9/5/2025 PCKG Oxfor"
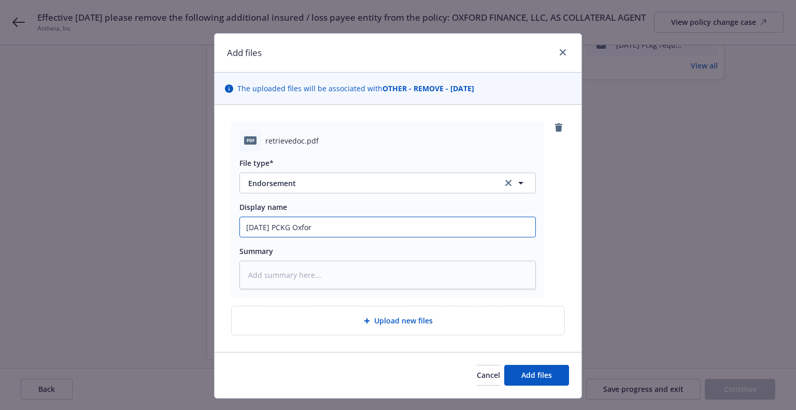
type textarea "x"
type input "9/5/2025 PCKG Oxford"
type textarea "x"
type input "9/5/2025 PCKG Oxford"
type textarea "x"
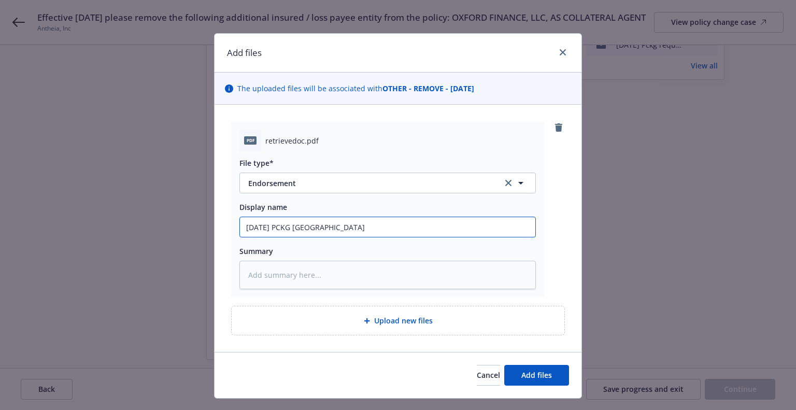
type input "9/5/2025 PCKG Oxford r"
type textarea "x"
type input "9/5/2025 PCKG Oxford re"
type textarea "x"
type input "9/5/2025 PCKG Oxford rem"
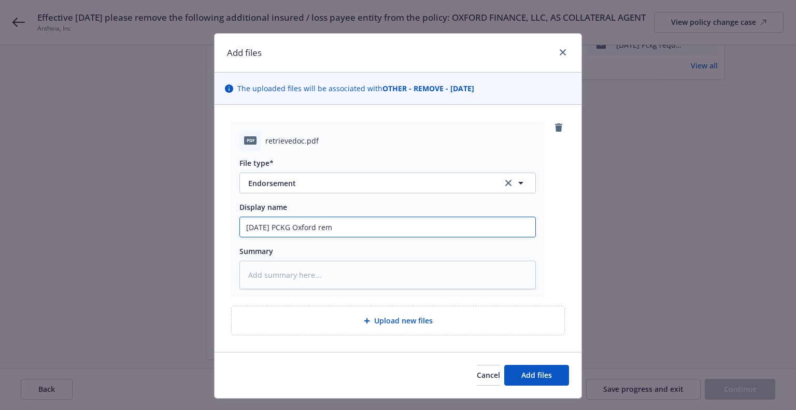
type textarea "x"
type input "9/5/2025 PCKG Oxford remo"
type textarea "x"
type input "9/5/2025 PCKG Oxford remov"
type textarea "x"
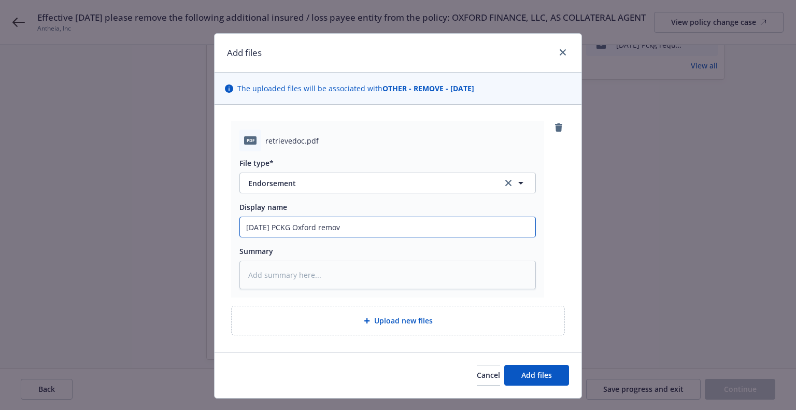
type input "9/5/2025 PCKG Oxford remove"
type textarea "x"
type input "9/5/2025 PCKG Oxford removed"
type textarea "x"
type input "9/5/2025 PCKG Oxford removed"
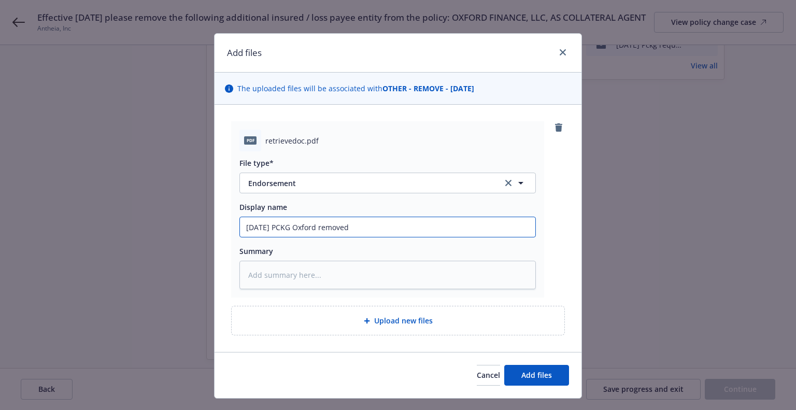
type textarea "x"
type input "9/5/2025 PCKG Oxford removed as"
type textarea "x"
type input "9/5/2025 PCKG Oxford removed as"
type textarea "x"
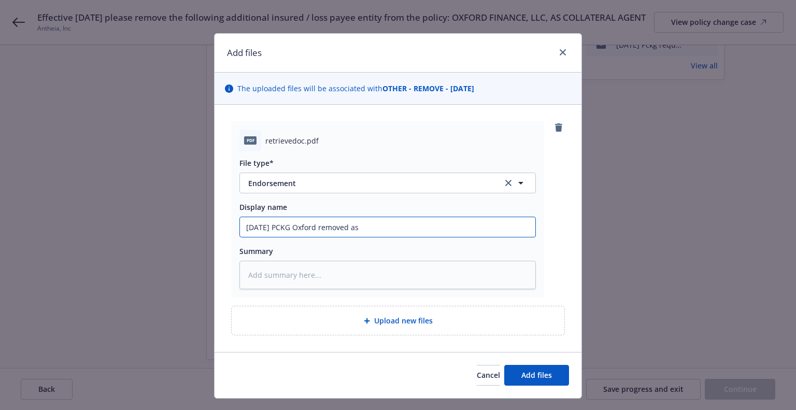
type input "9/5/2025 PCKG Oxford removed as L"
type textarea "x"
type input "9/5/2025 PCKG Oxford removed as LP"
type textarea "x"
type input "9/5/2025 PCKG Oxford removed as LP"
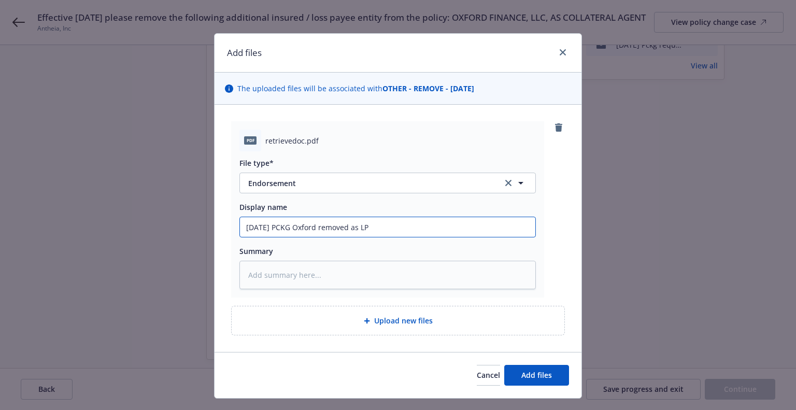
type textarea "x"
type input "9/5/2025 PCKG Oxford removed as LP e"
type textarea "x"
type input "9/5/2025 PCKG Oxford removed as LP en"
type textarea "x"
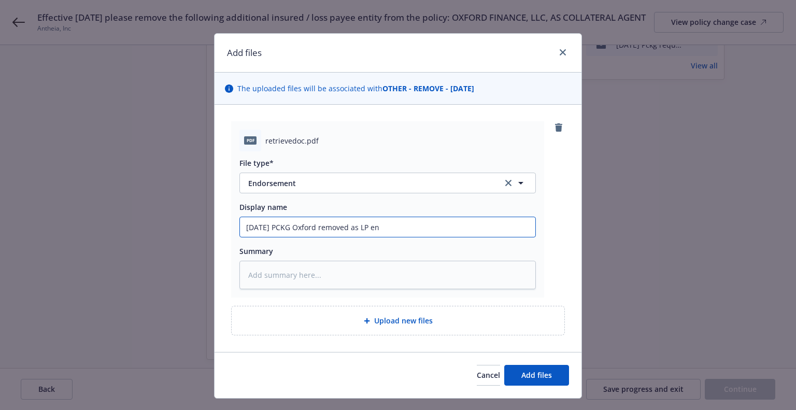
type input "9/5/2025 PCKG Oxford removed as LP end"
type textarea "x"
type input "9/5/2025 PCKG Oxford removed as LP endo"
type textarea "x"
type input "9/5/2025 PCKG Oxford removed as LP endor"
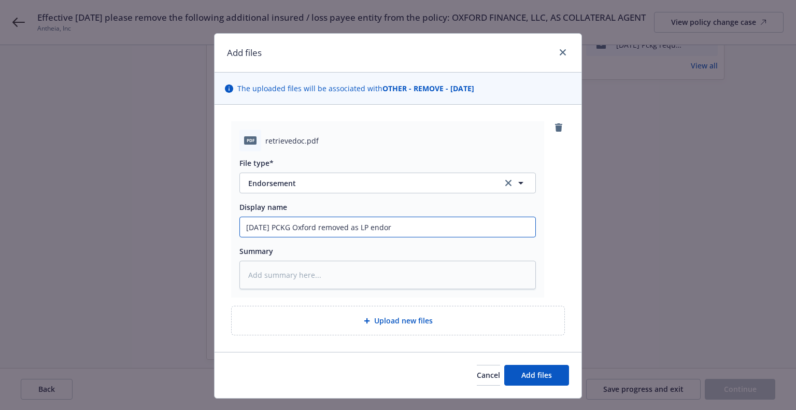
type textarea "x"
type input "9/5/2025 PCKG Oxford removed as LP endors"
type textarea "x"
type input "9/5/2025 PCKG Oxford removed as LP endorsem"
type textarea "x"
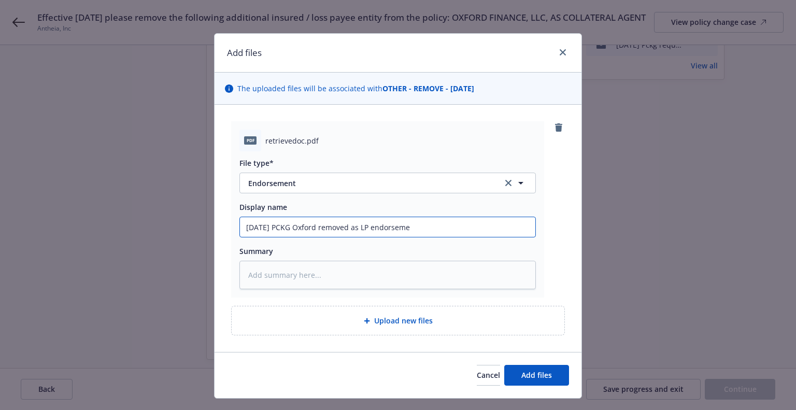
type input "9/5/2025 PCKG Oxford removed as LP endorsemen"
type textarea "x"
type input "9/5/2025 PCKG Oxford removed as LP endorsement"
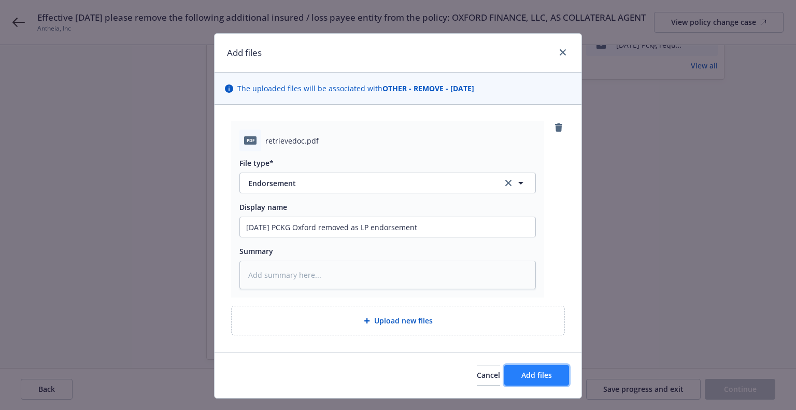
click at [535, 372] on span "Add files" at bounding box center [537, 375] width 31 height 10
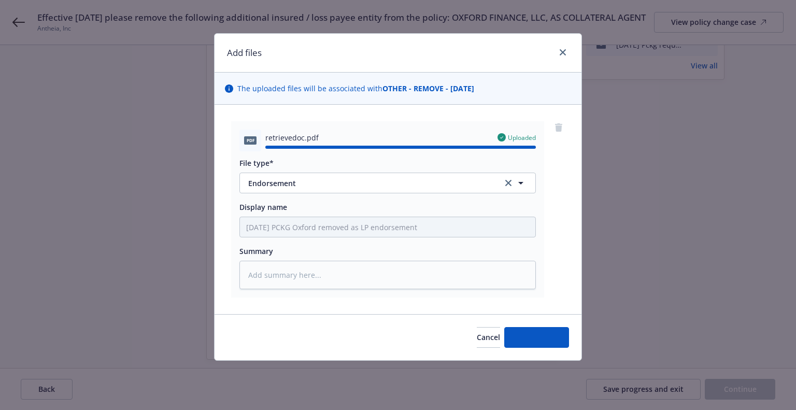
type textarea "x"
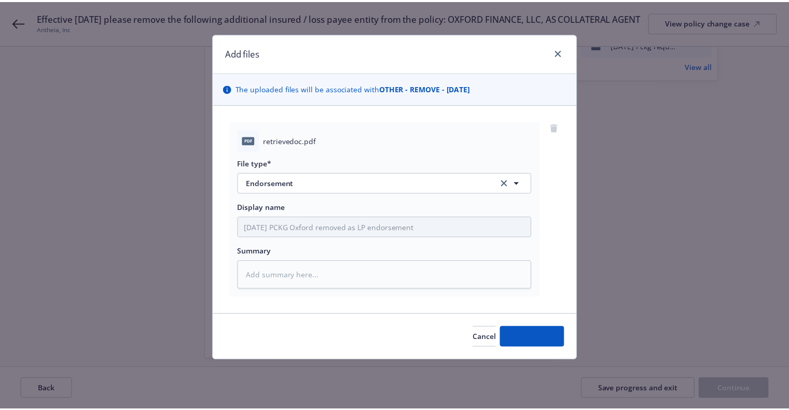
scroll to position [175, 0]
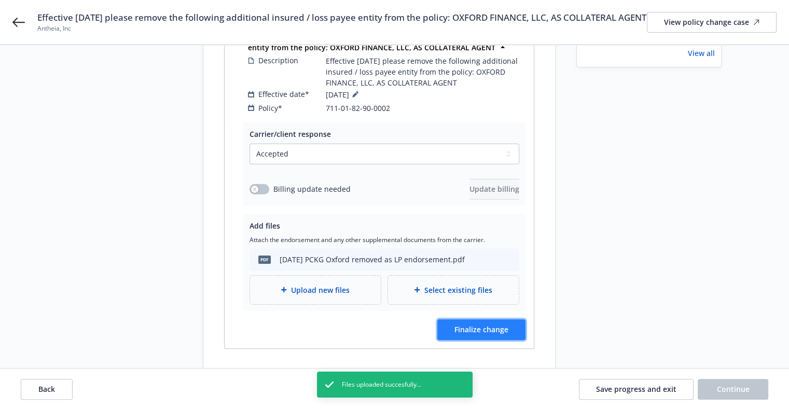
click at [514, 331] on button "Finalize change" at bounding box center [481, 329] width 88 height 21
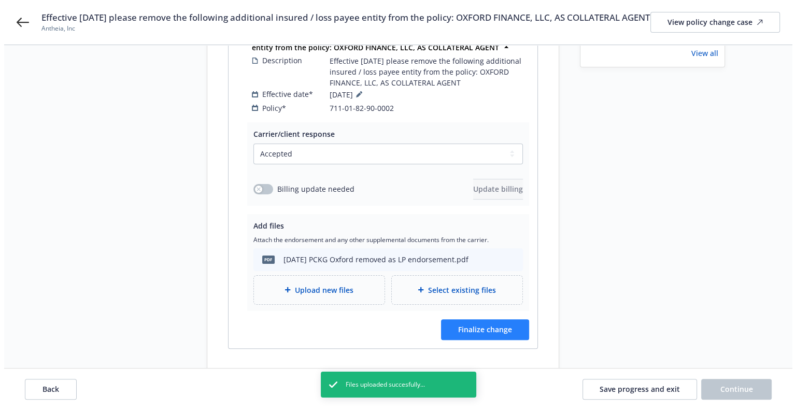
scroll to position [162, 0]
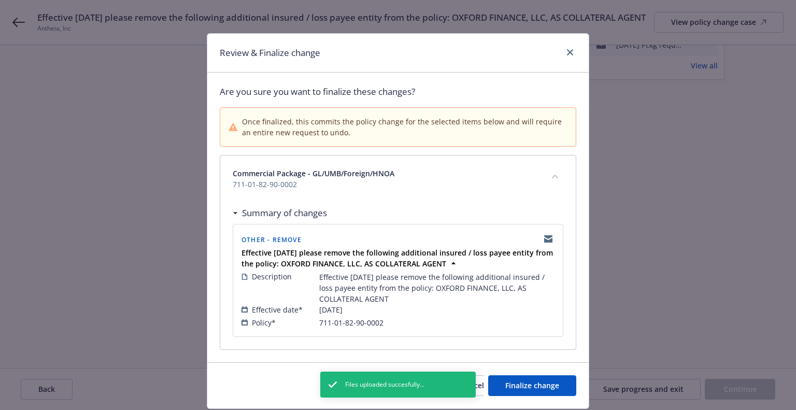
click at [511, 396] on div "Cancel Finalize change" at bounding box center [398, 385] width 382 height 46
click at [515, 387] on span "Finalize change" at bounding box center [533, 386] width 54 height 10
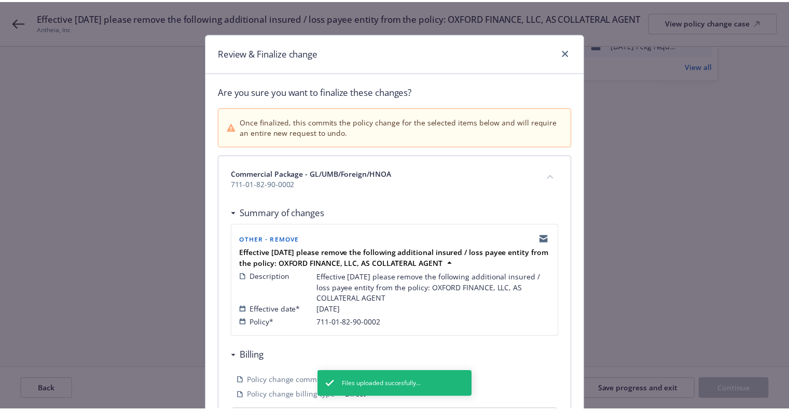
scroll to position [322, 0]
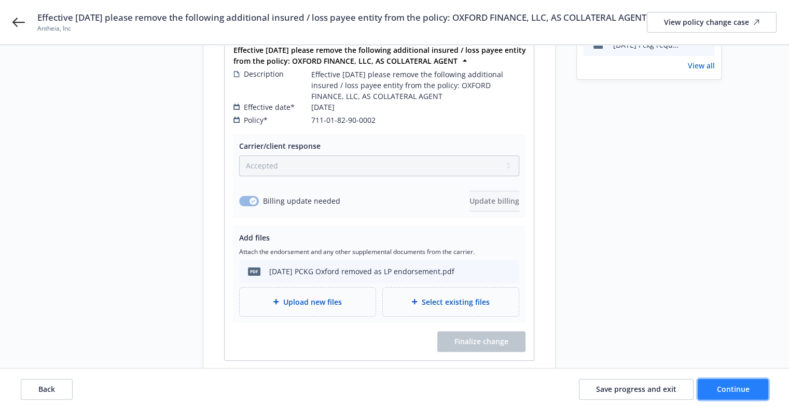
click at [760, 393] on button "Continue" at bounding box center [732, 389] width 71 height 21
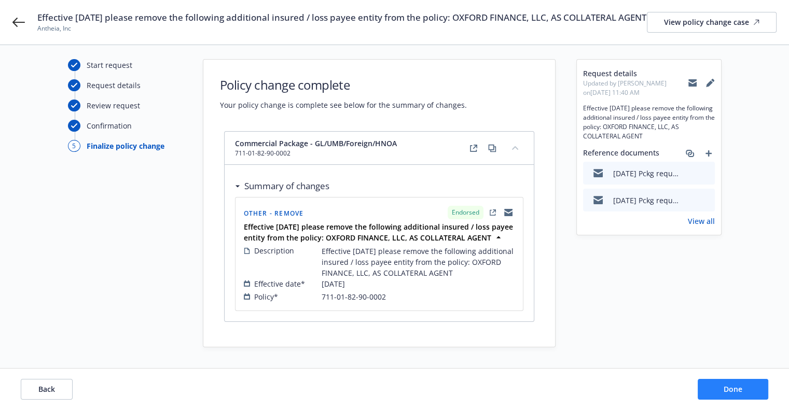
scroll to position [18, 0]
click at [760, 393] on button "Done" at bounding box center [732, 389] width 71 height 21
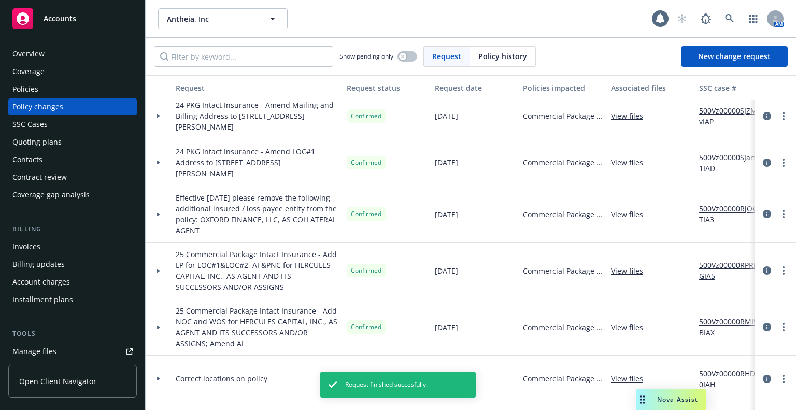
scroll to position [104, 0]
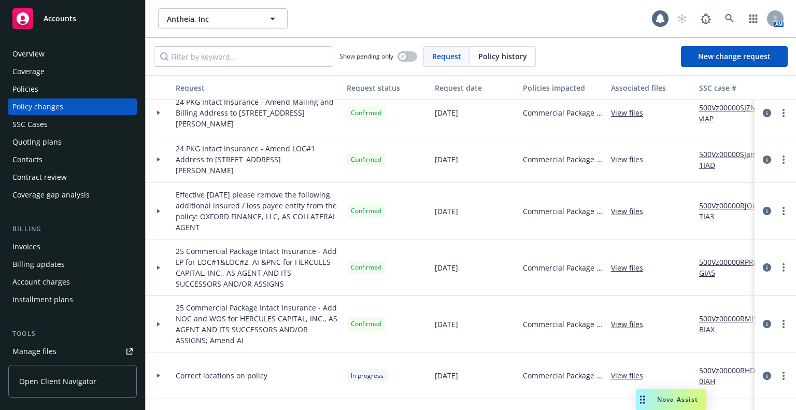
click at [707, 262] on link "500Vz00000RPRNGIA5" at bounding box center [734, 268] width 69 height 22
